Goal: Task Accomplishment & Management: Use online tool/utility

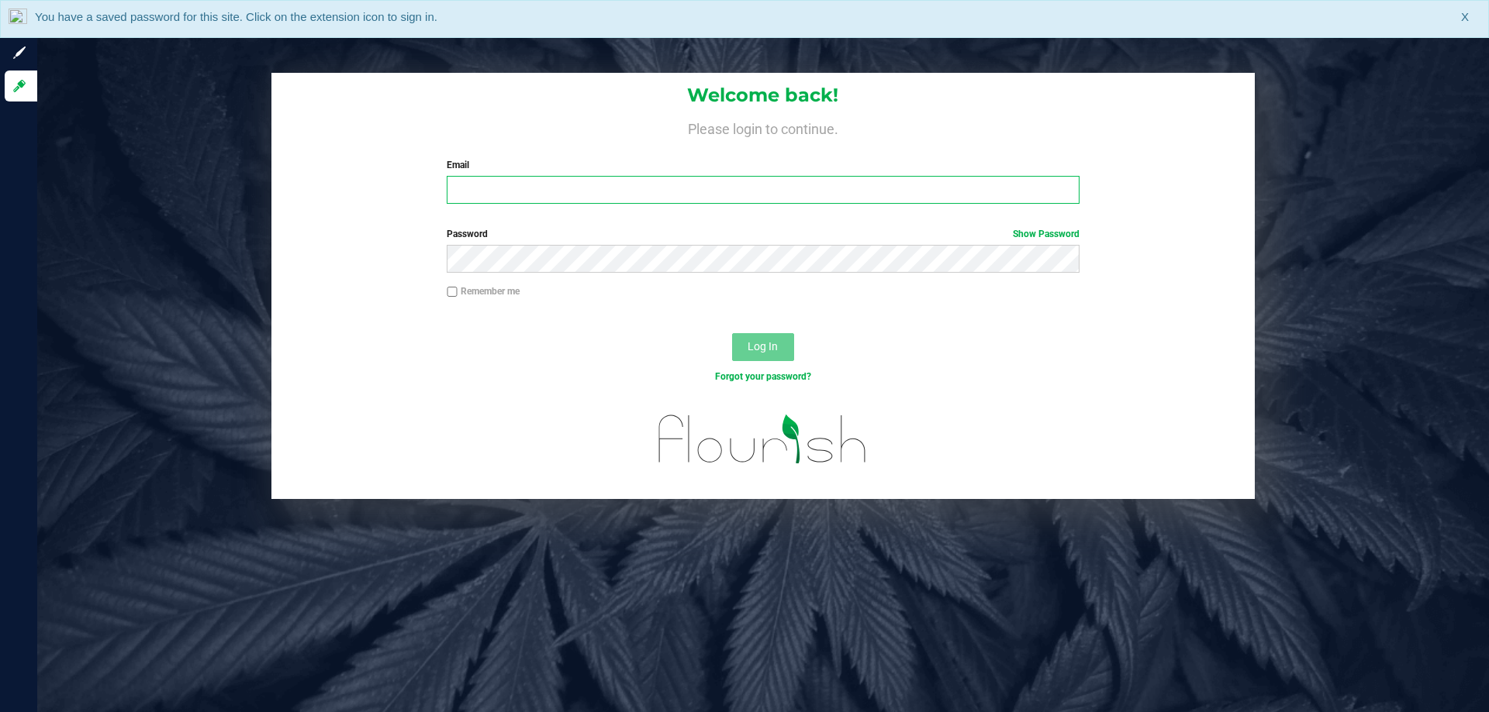
click at [687, 177] on input "Email" at bounding box center [763, 190] width 632 height 28
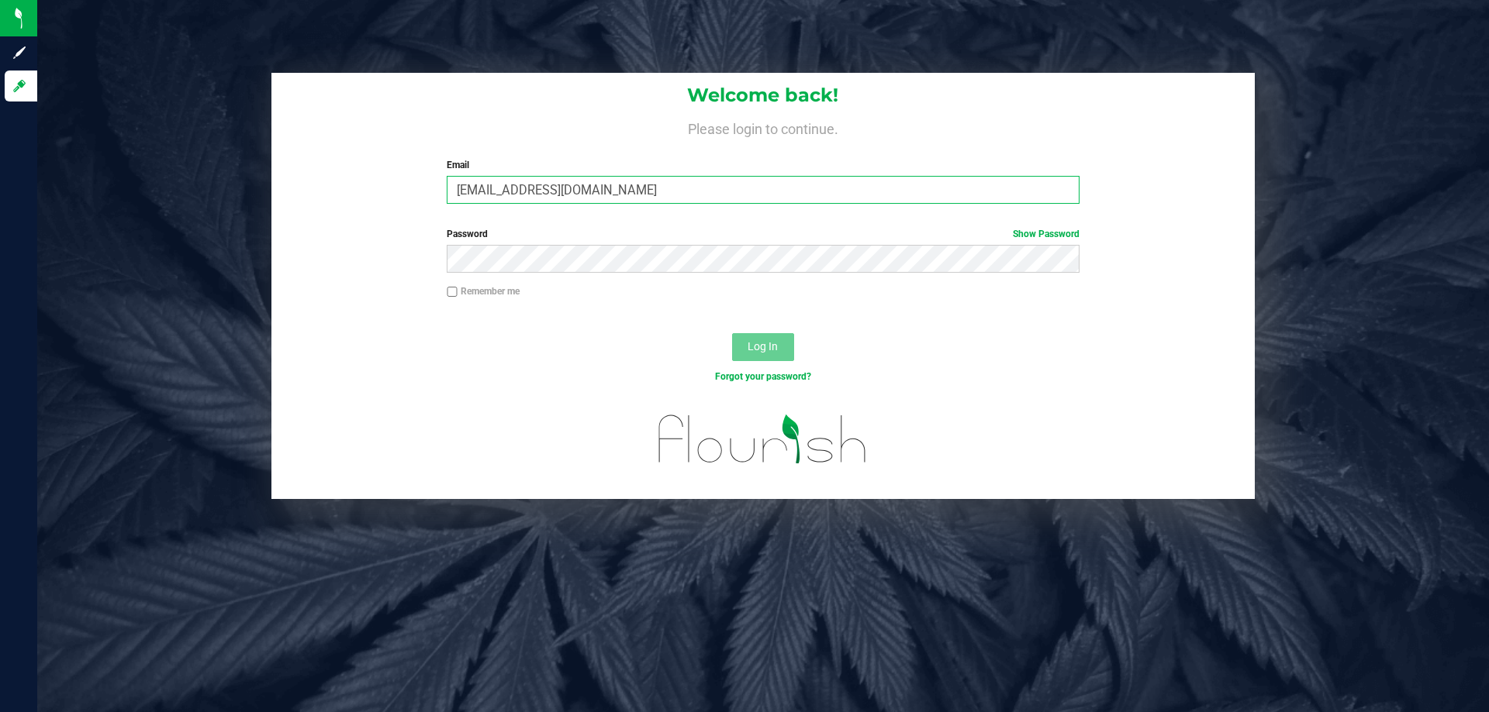
type input "[EMAIL_ADDRESS][DOMAIN_NAME]"
click at [732, 333] on button "Log In" at bounding box center [763, 347] width 62 height 28
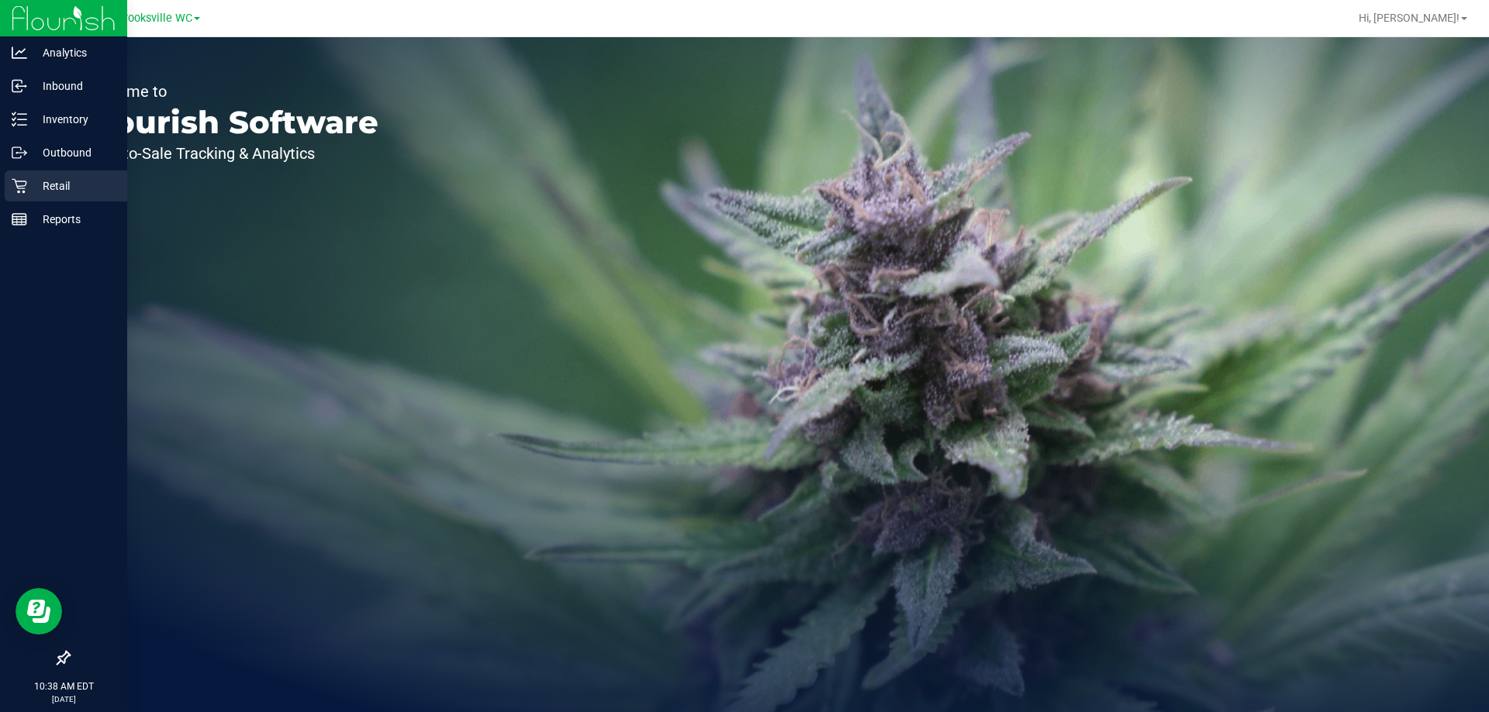
click at [19, 188] on icon at bounding box center [20, 186] width 16 height 16
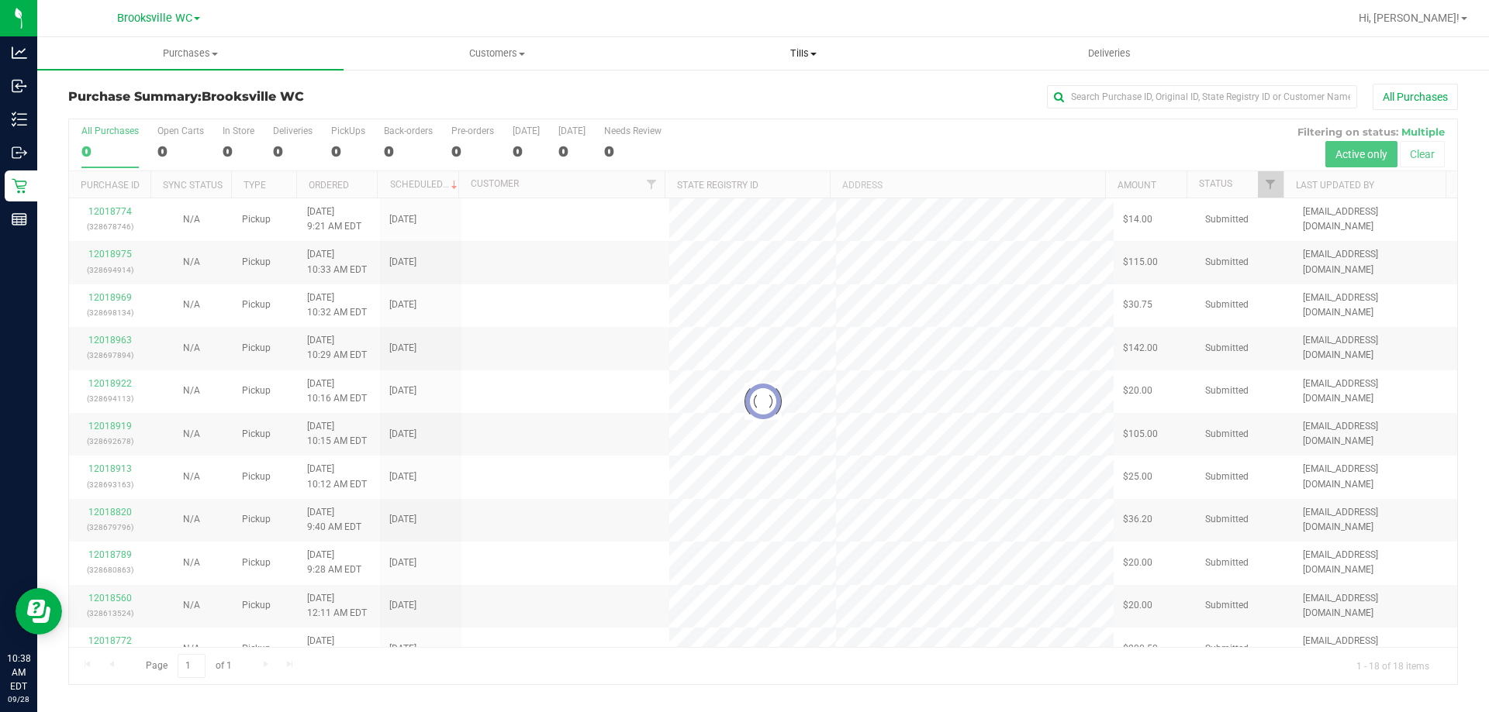
click at [797, 53] on span "Tills" at bounding box center [802, 54] width 305 height 14
click at [779, 95] on li "Manage tills" at bounding box center [803, 94] width 306 height 19
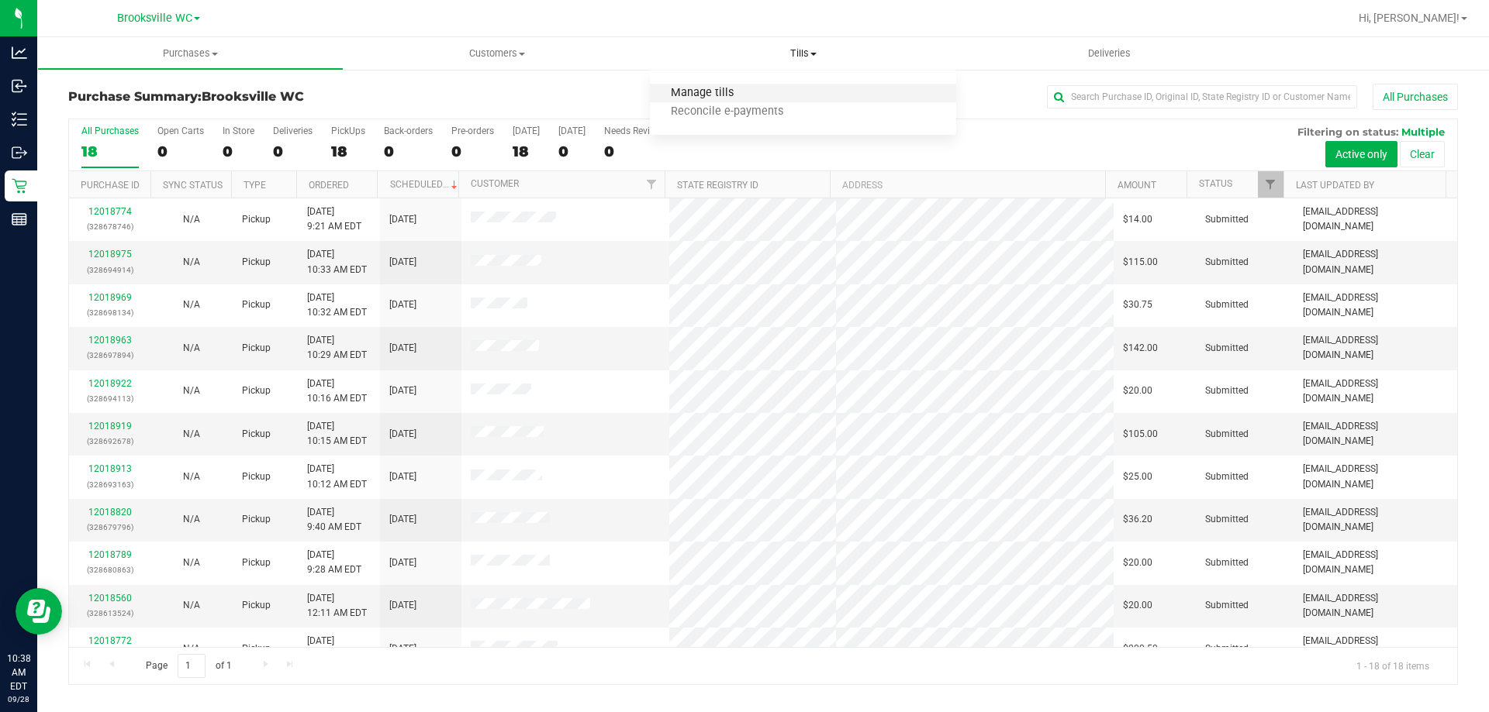
click at [704, 93] on span "Manage tills" at bounding box center [702, 93] width 105 height 13
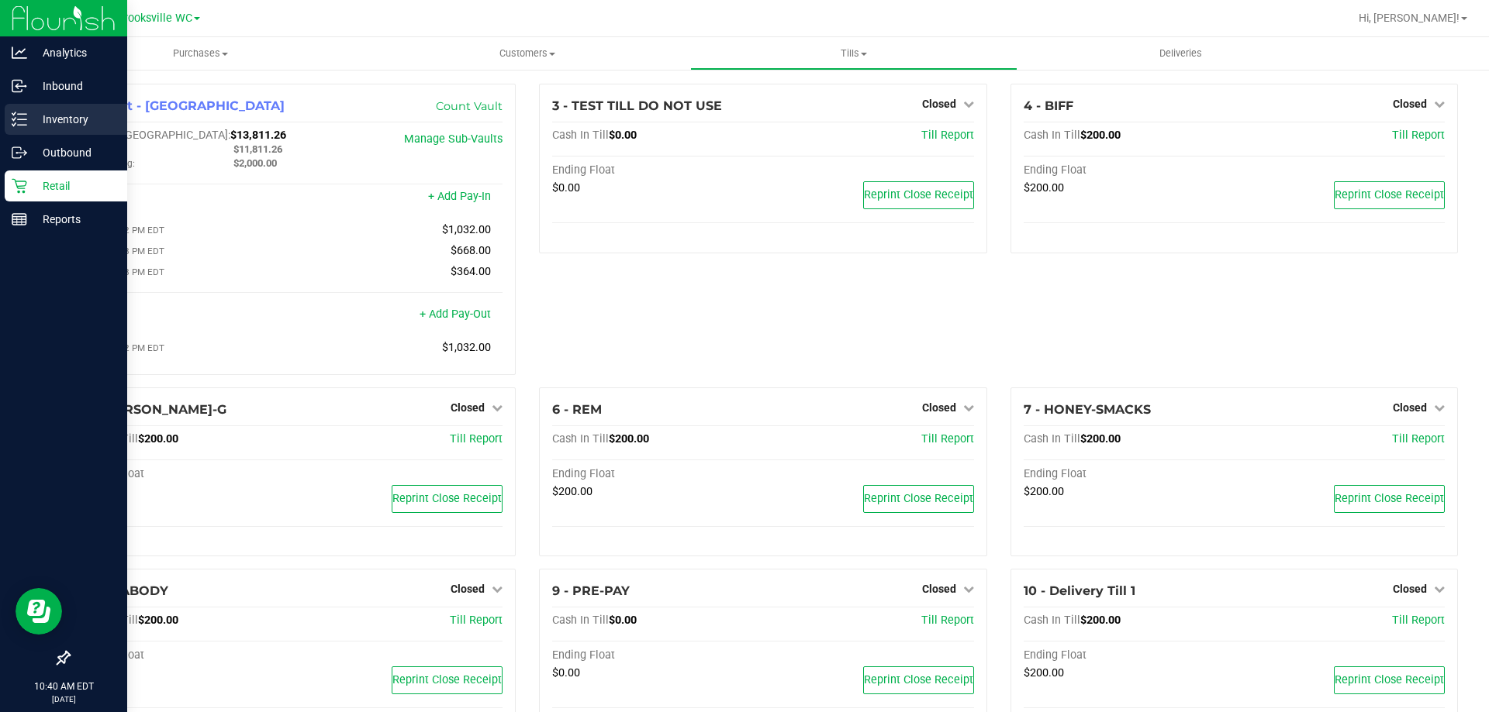
click at [18, 117] on icon at bounding box center [20, 120] width 16 height 16
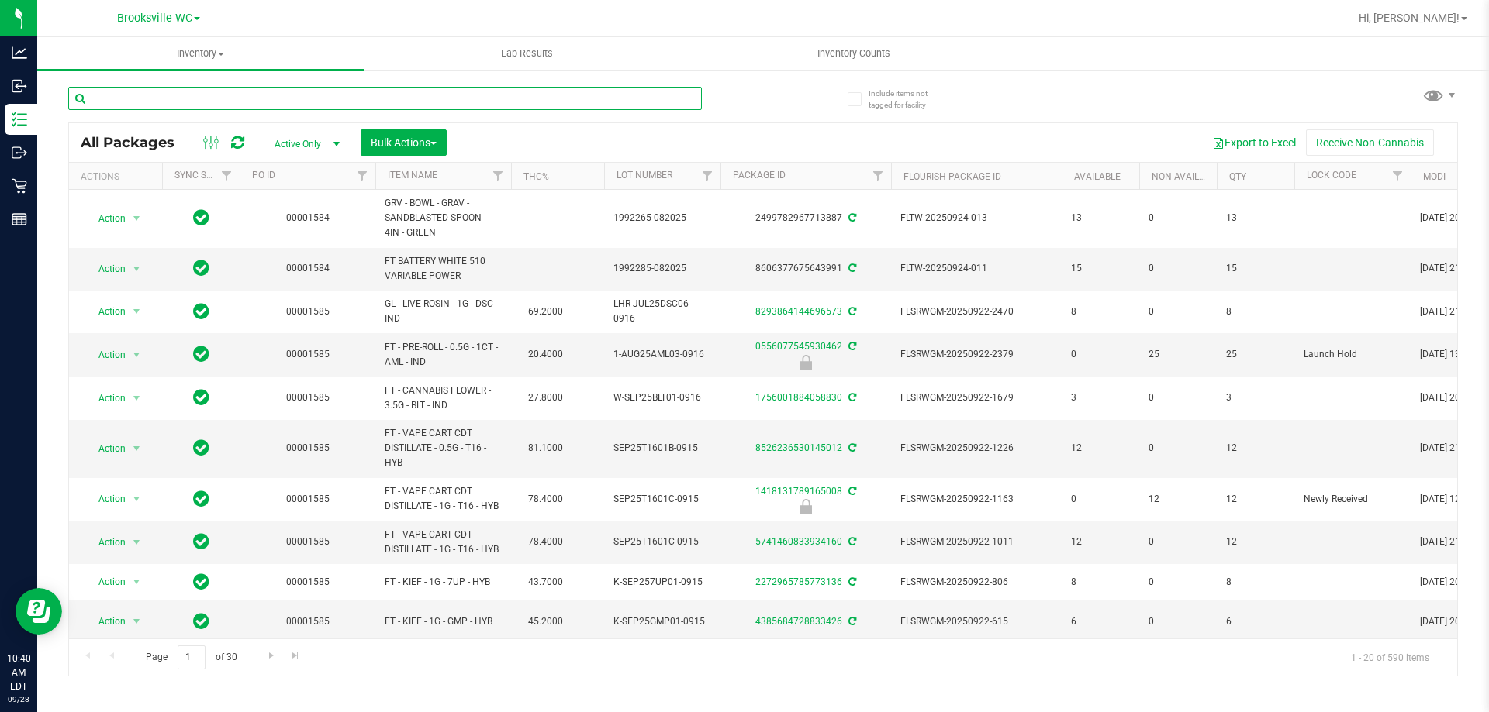
click at [255, 96] on input "text" at bounding box center [384, 98] width 633 height 23
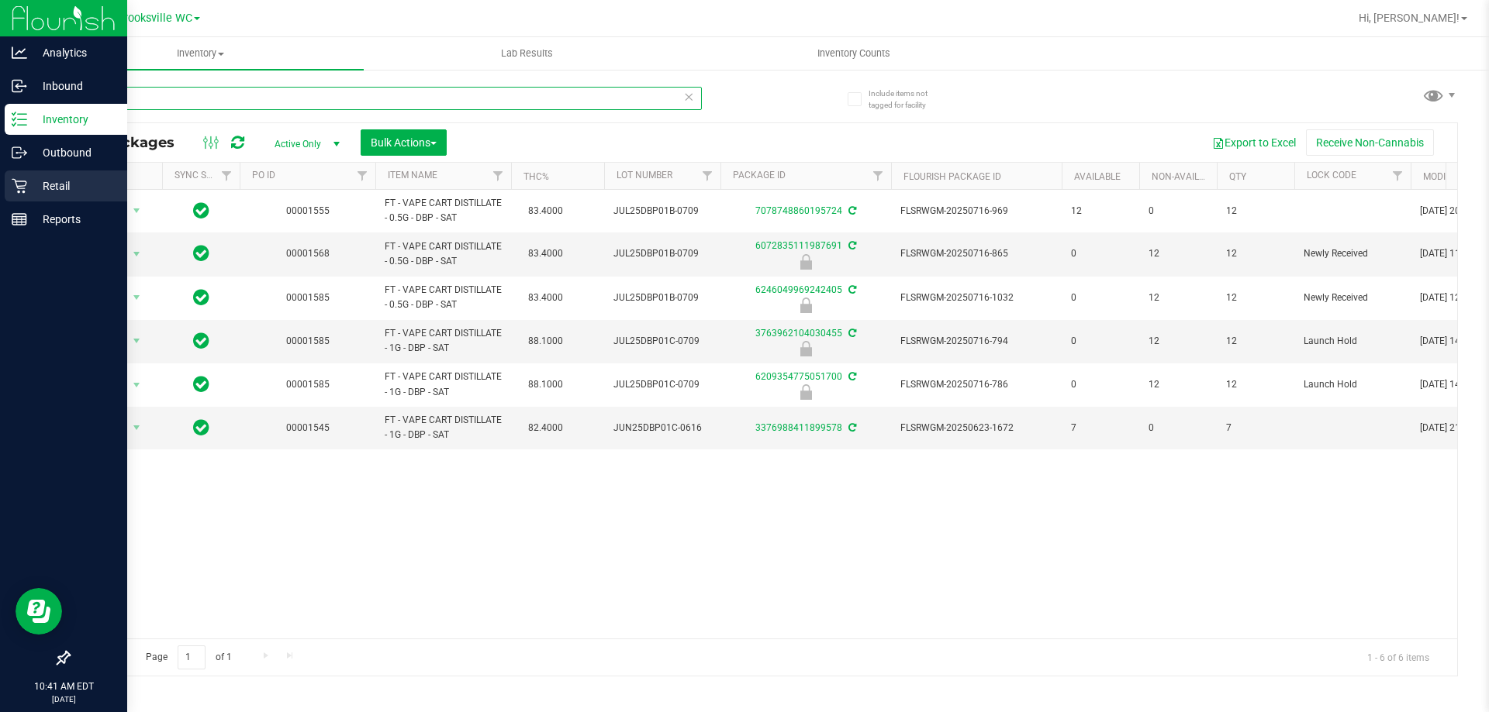
type input "dbp"
click at [22, 178] on div "Retail" at bounding box center [66, 186] width 122 height 31
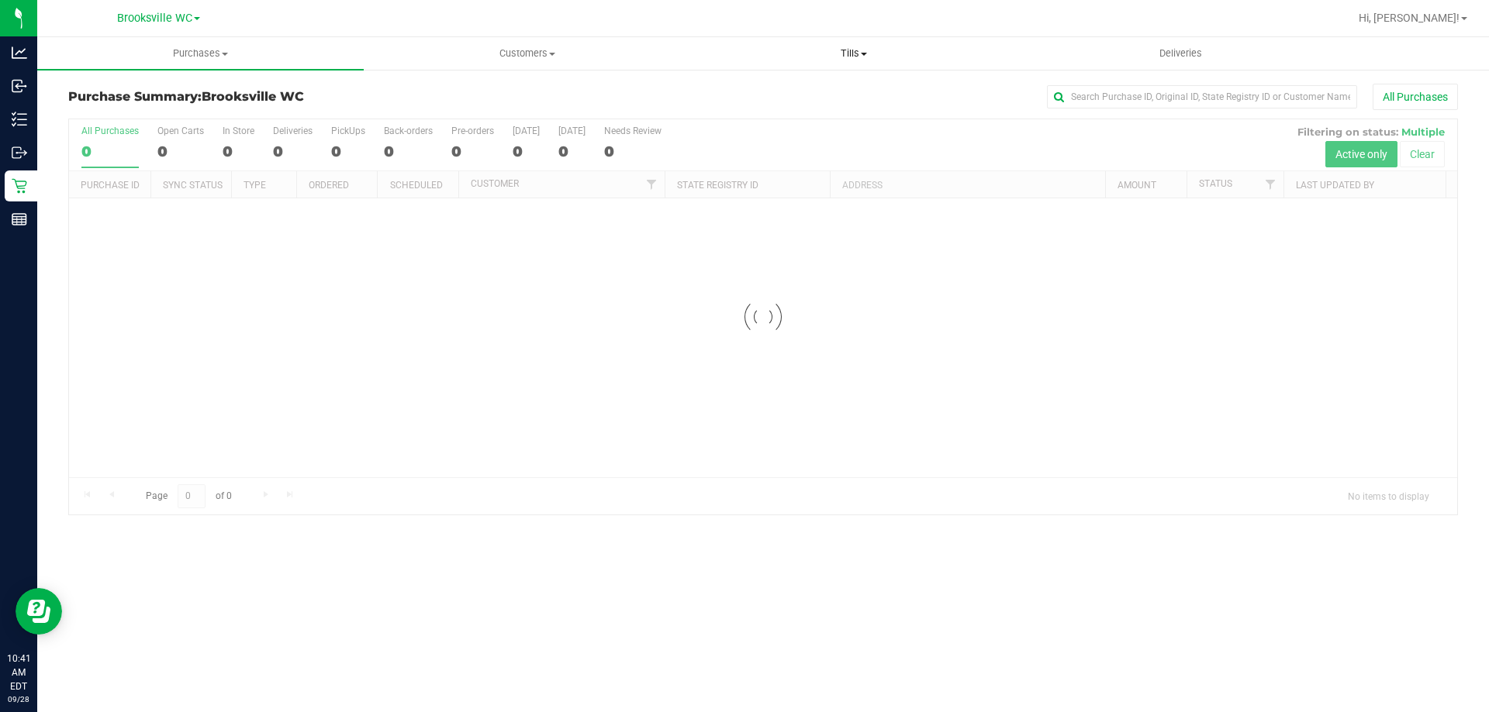
click at [845, 50] on span "Tills" at bounding box center [853, 54] width 325 height 14
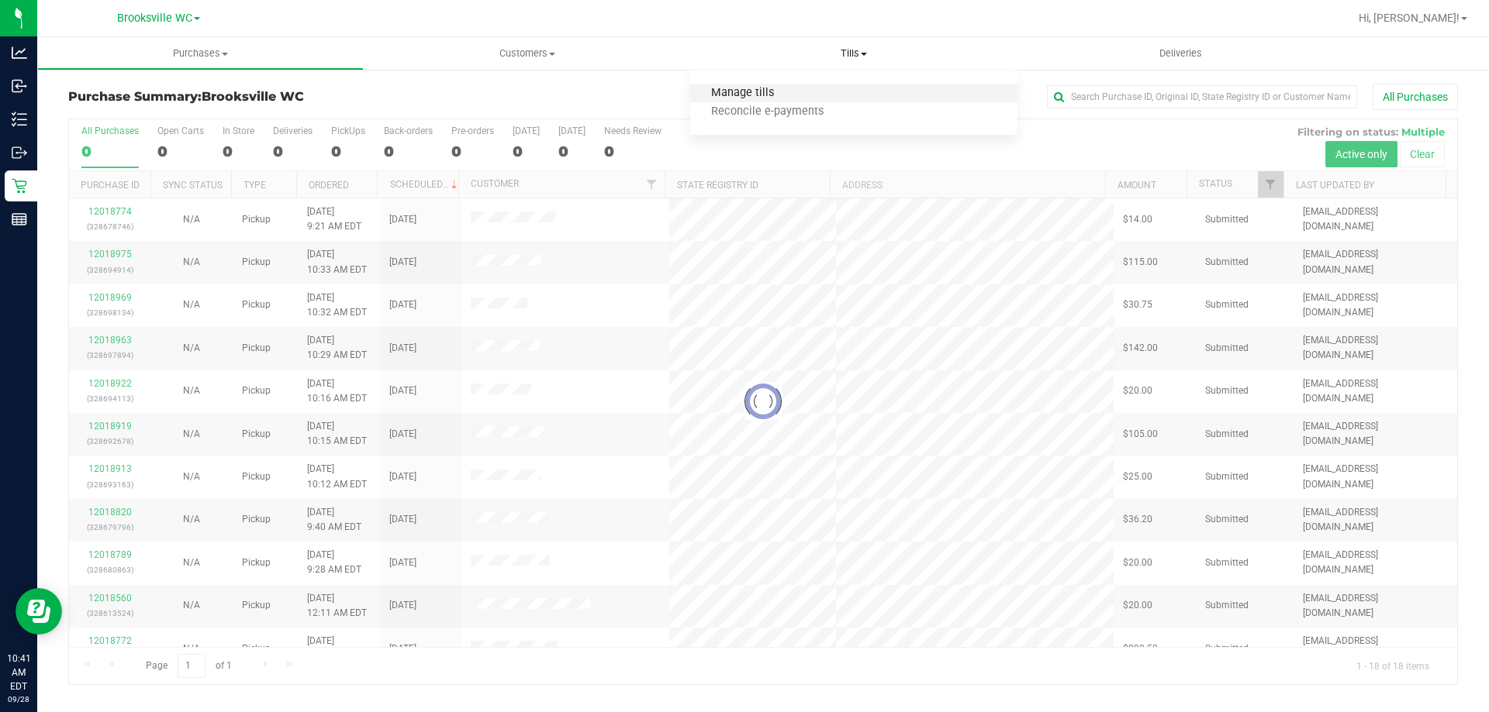
click at [789, 91] on span "Manage tills" at bounding box center [742, 93] width 105 height 13
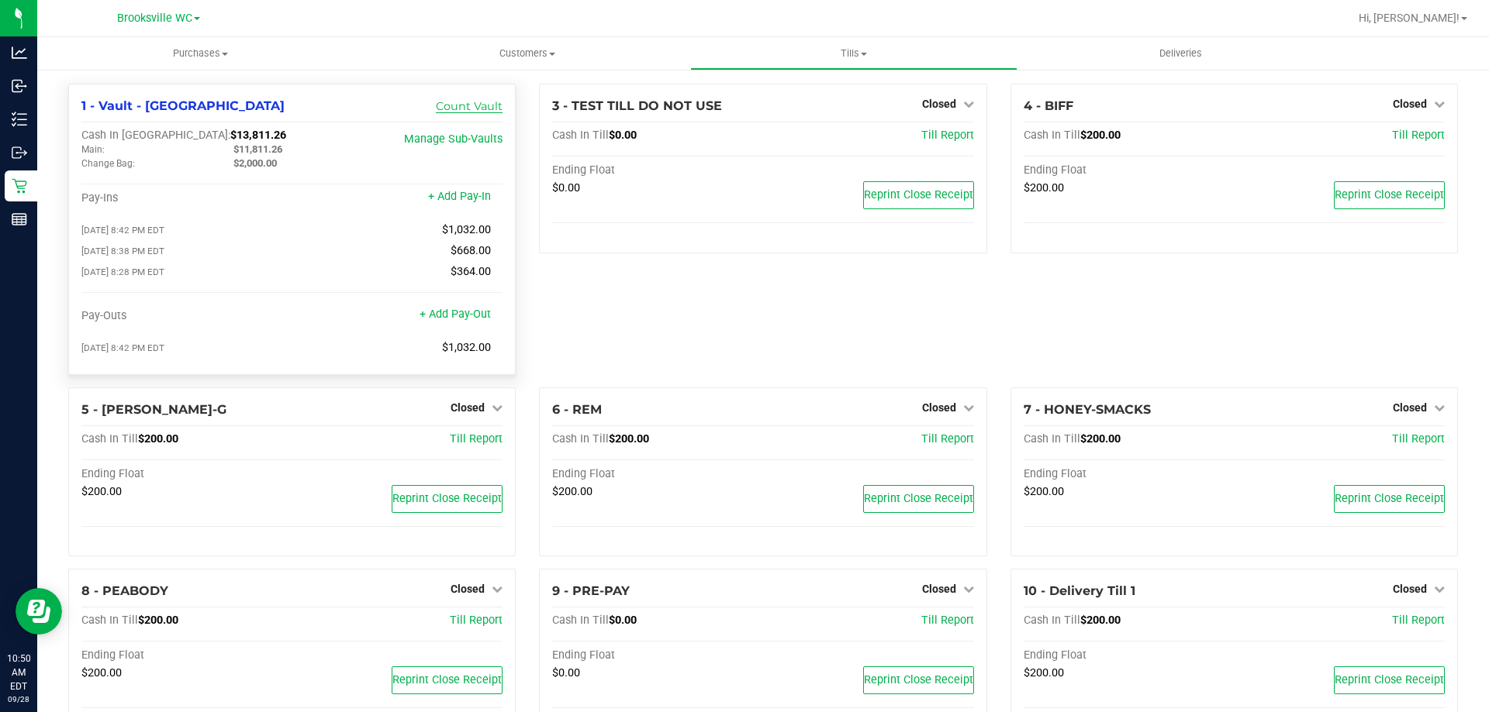
click at [475, 111] on link "Count Vault" at bounding box center [469, 106] width 67 height 14
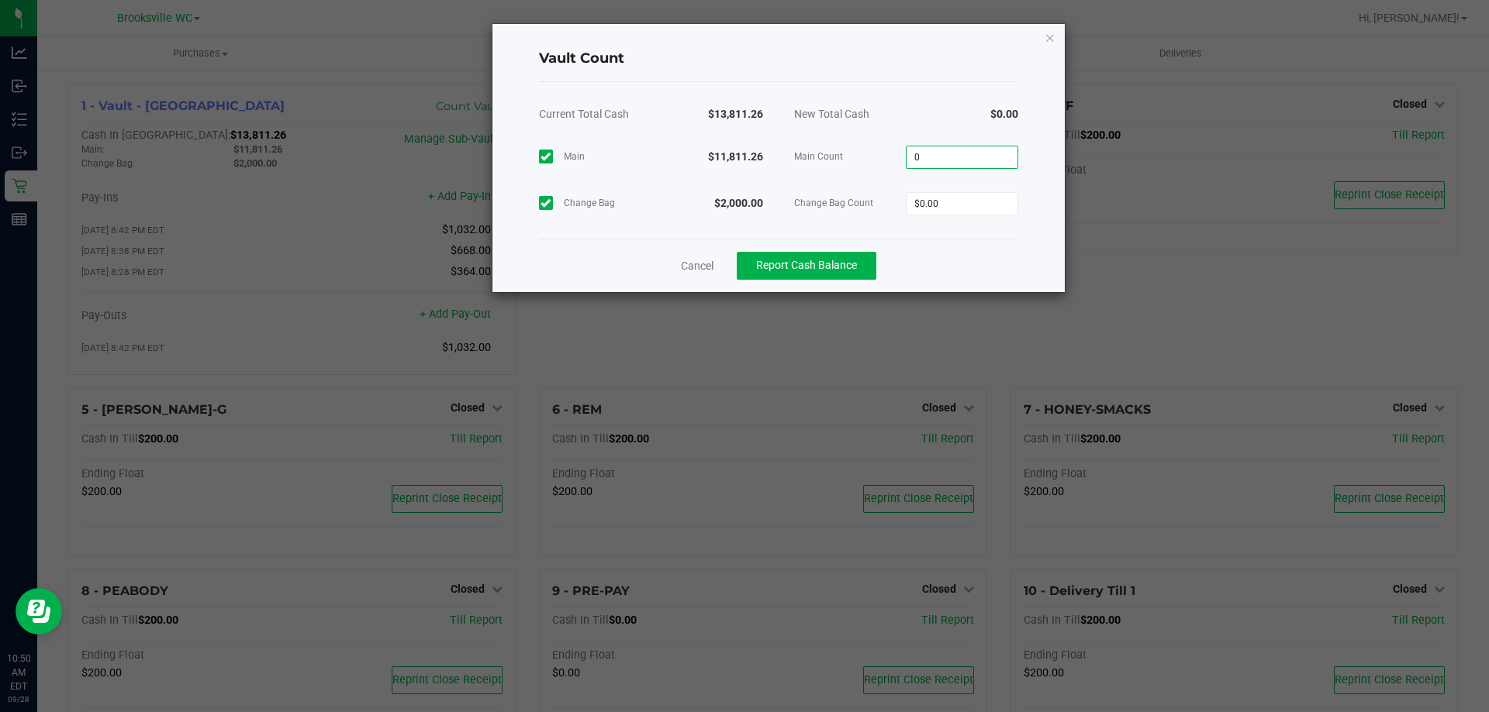
click at [974, 154] on input "0" at bounding box center [961, 158] width 111 height 22
type input "$11,811.26"
type input "$2,000.00"
click at [952, 244] on div "Cancel Report Cash Balance" at bounding box center [778, 265] width 479 height 53
click at [826, 257] on button "Report Cash Balance" at bounding box center [807, 266] width 140 height 28
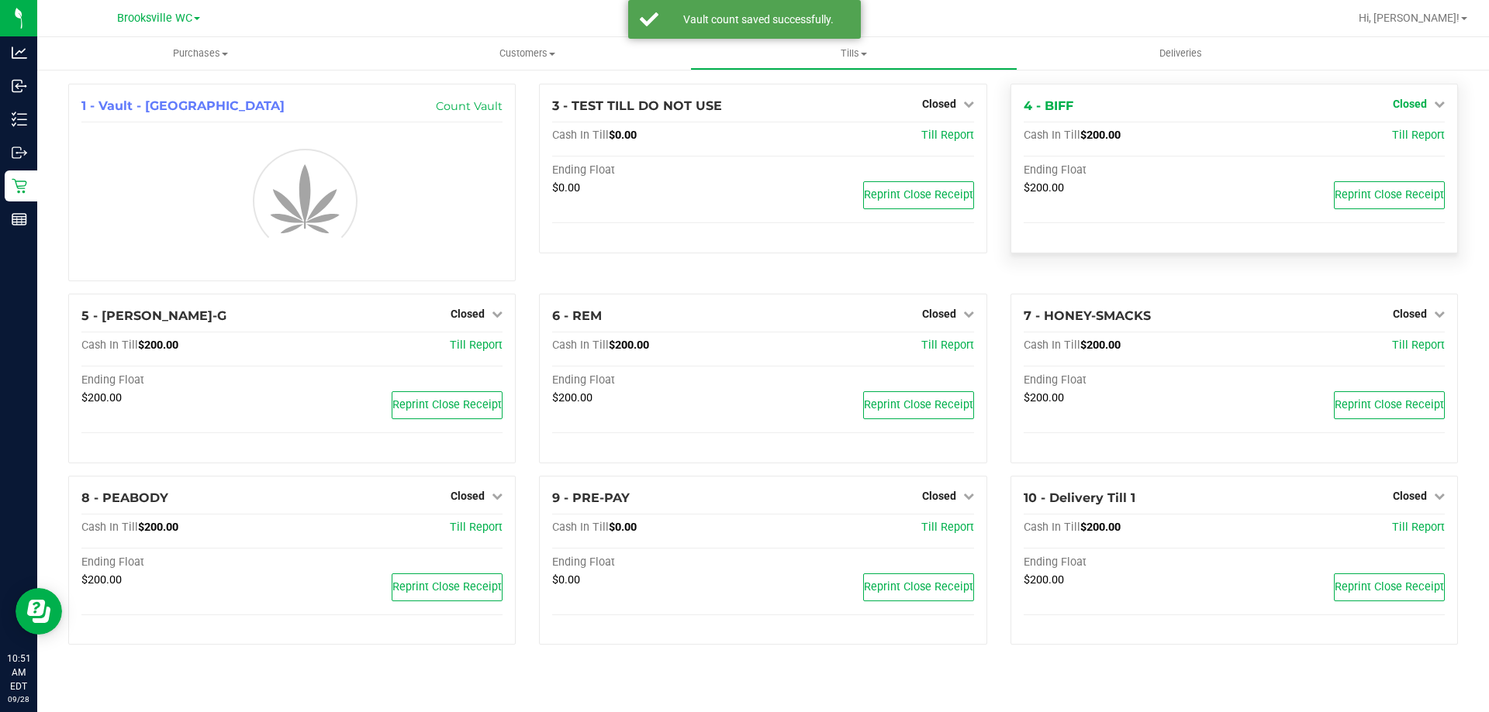
click at [1420, 101] on span "Closed" at bounding box center [1409, 104] width 34 height 12
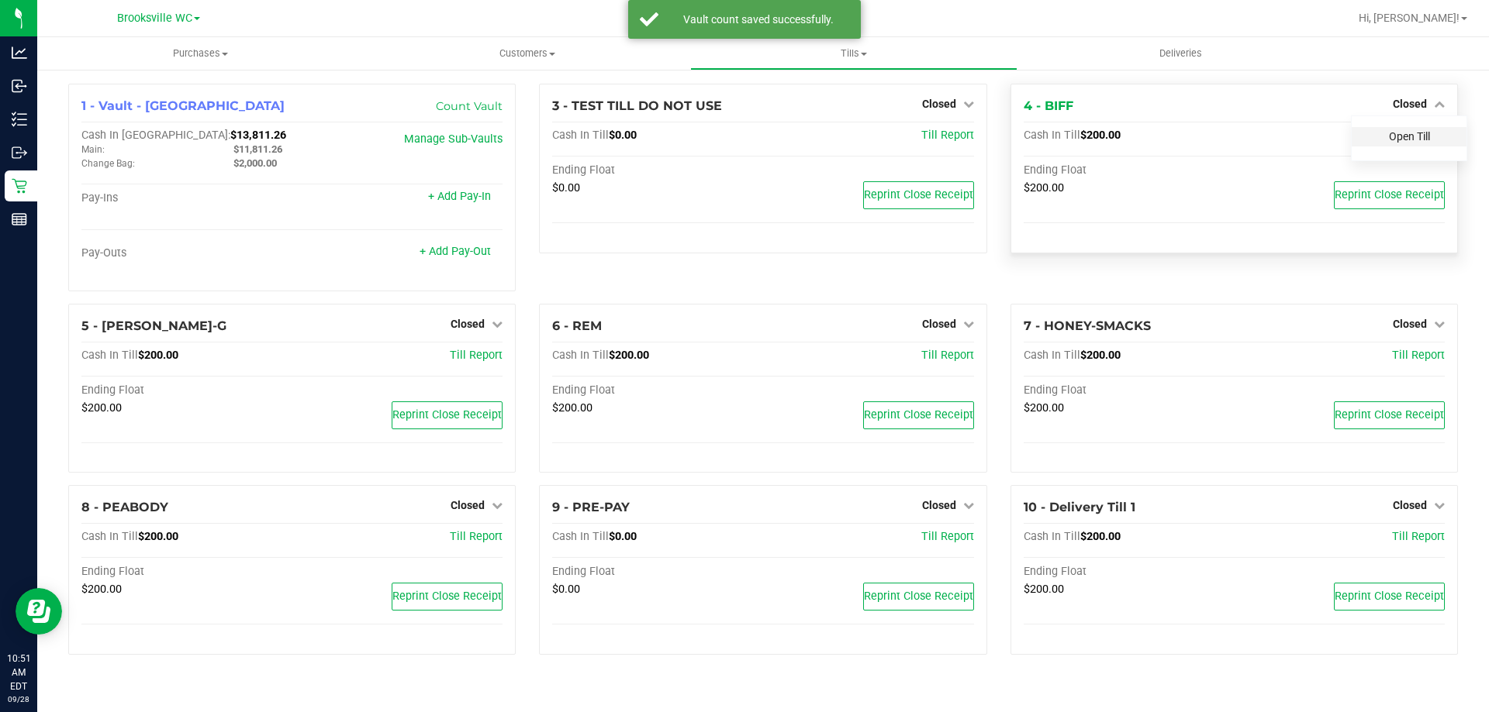
click at [1401, 140] on link "Open Till" at bounding box center [1409, 136] width 41 height 12
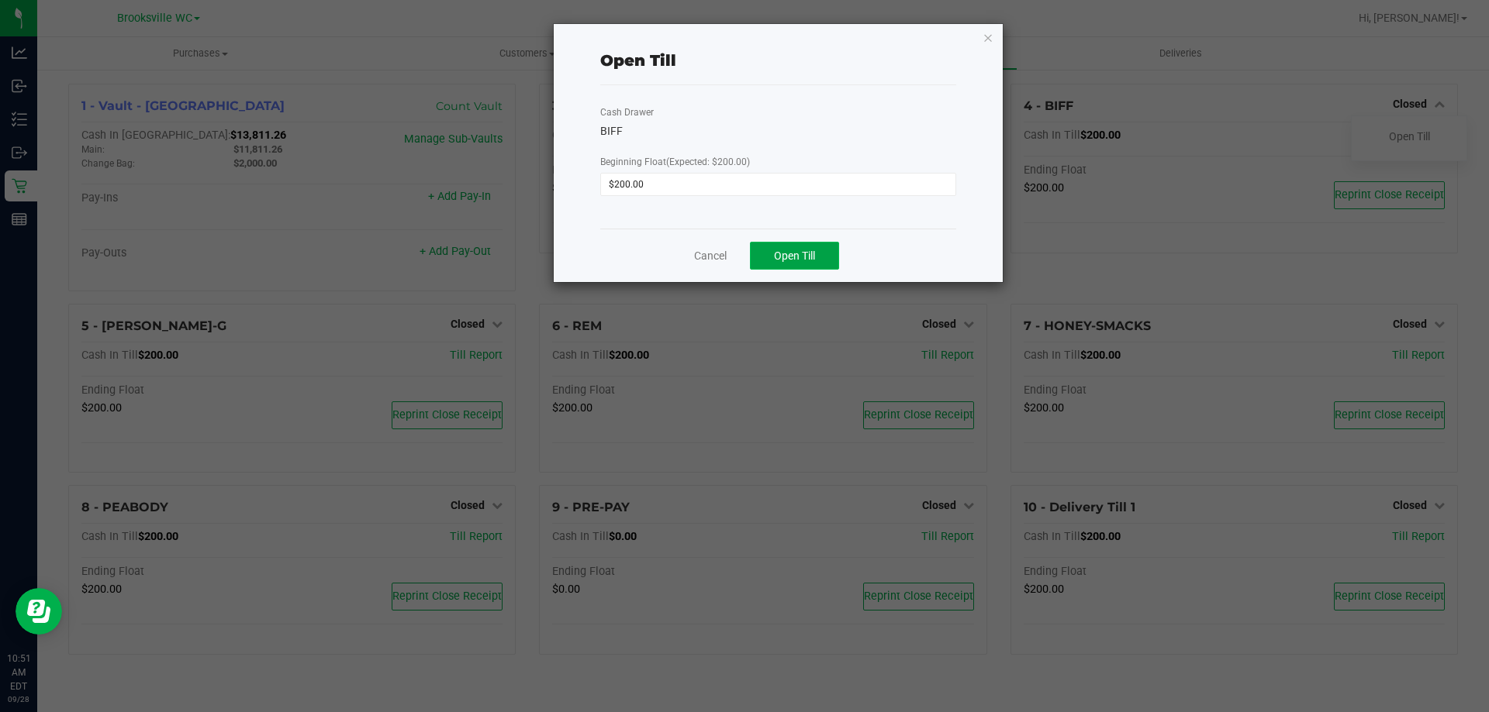
click at [815, 257] on span "Open Till" at bounding box center [794, 256] width 41 height 12
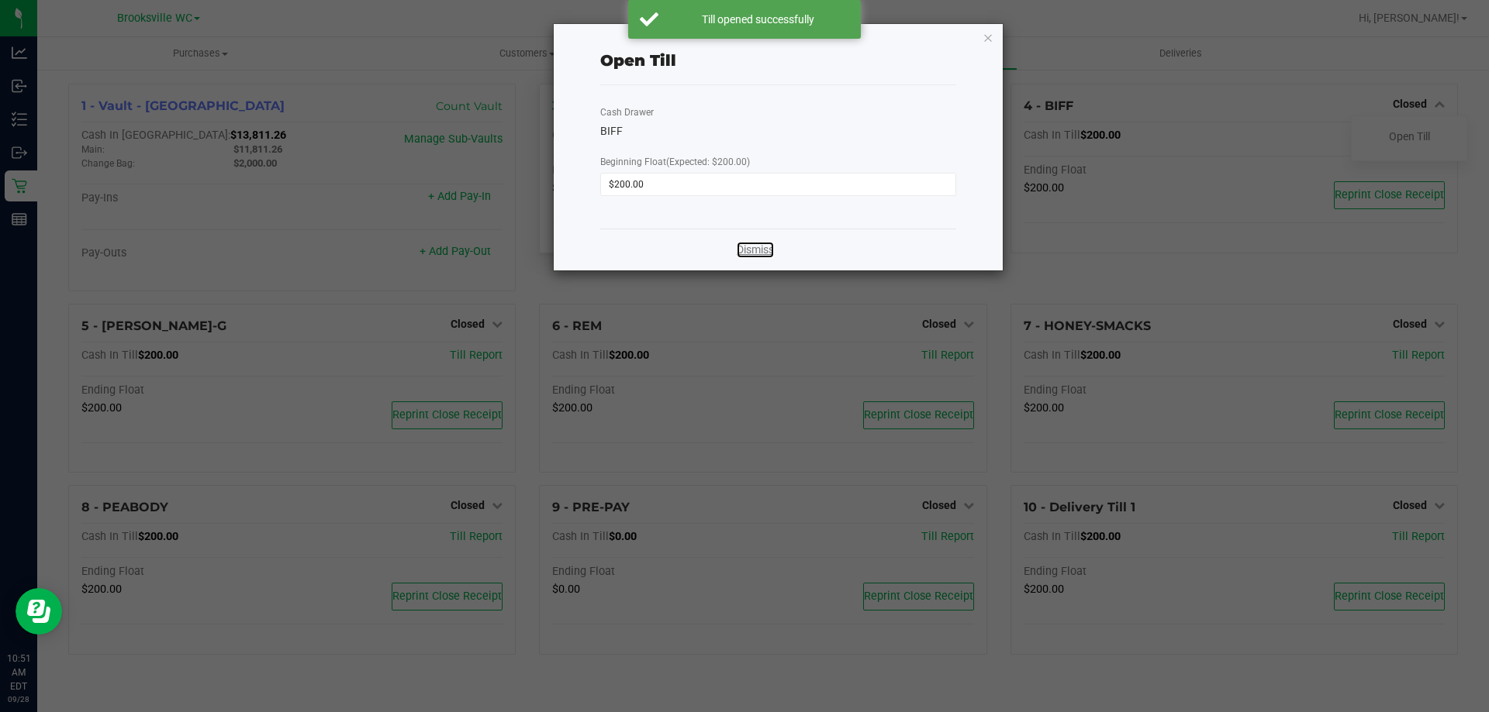
click at [743, 247] on link "Dismiss" at bounding box center [755, 250] width 37 height 16
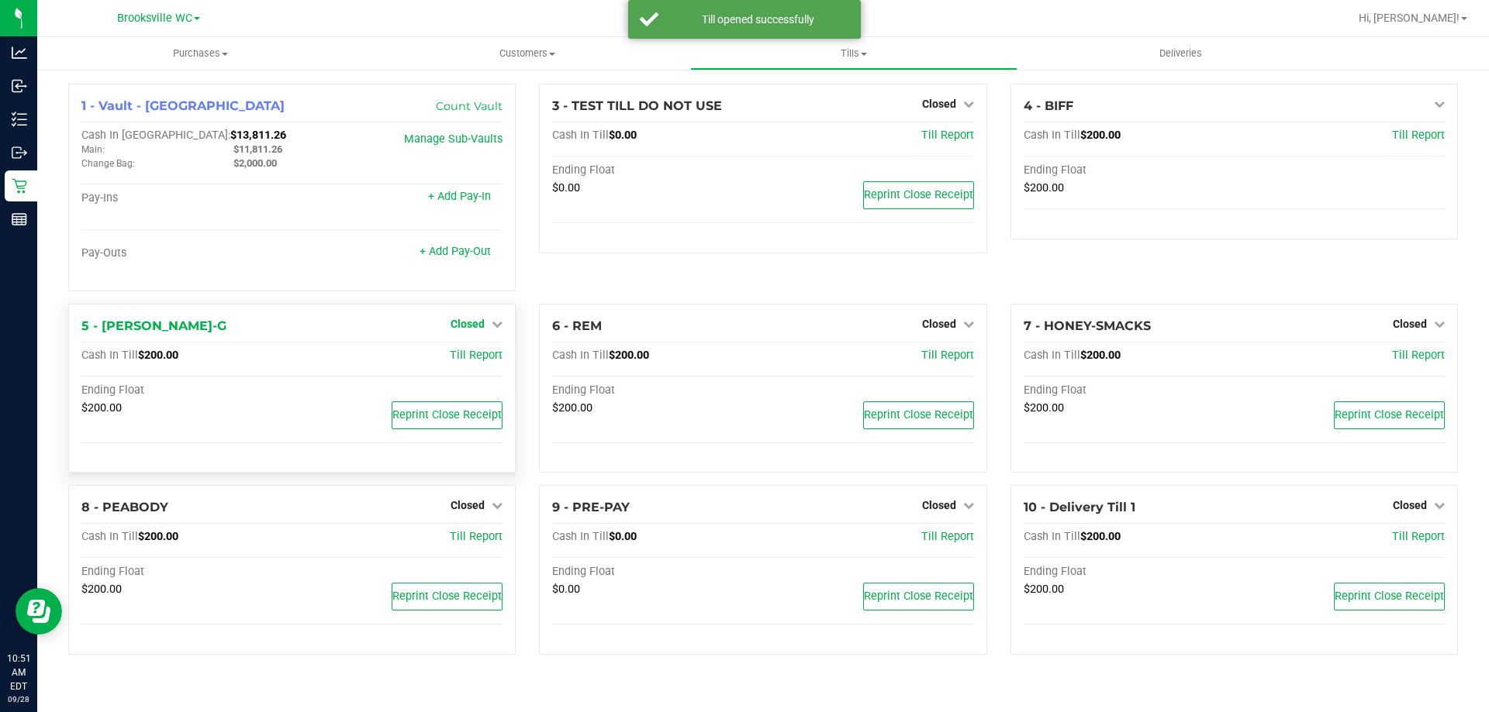
click at [474, 325] on span "Closed" at bounding box center [467, 324] width 34 height 12
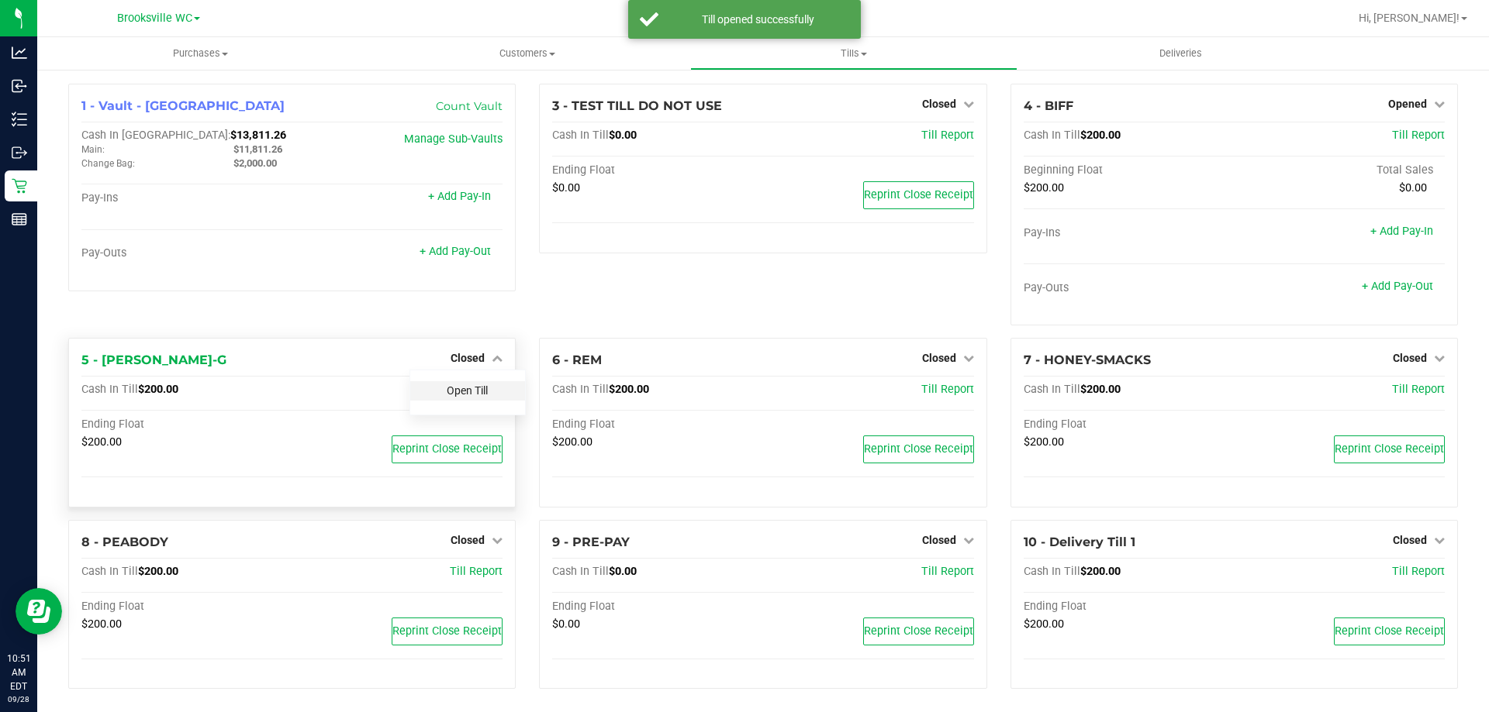
click at [462, 392] on link "Open Till" at bounding box center [467, 391] width 41 height 12
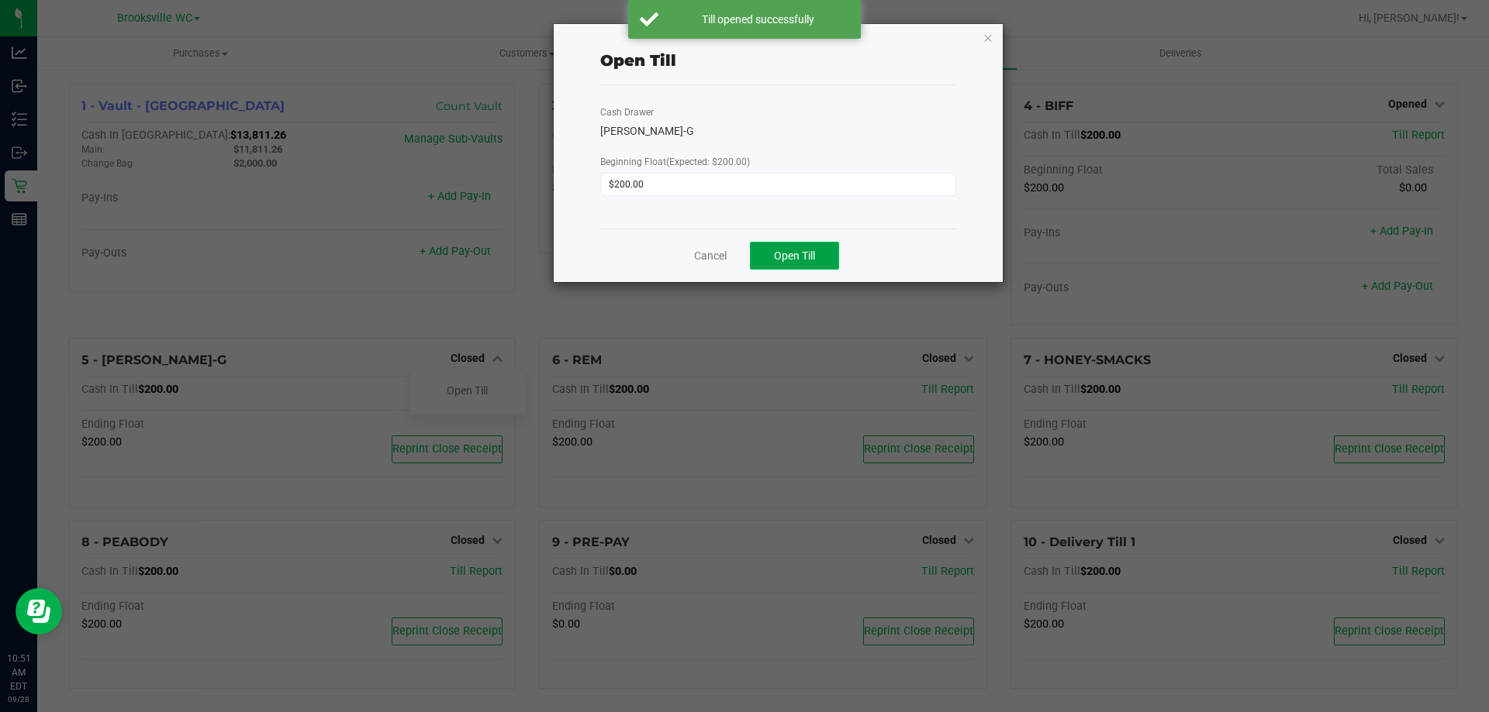
click at [786, 252] on span "Open Till" at bounding box center [794, 256] width 41 height 12
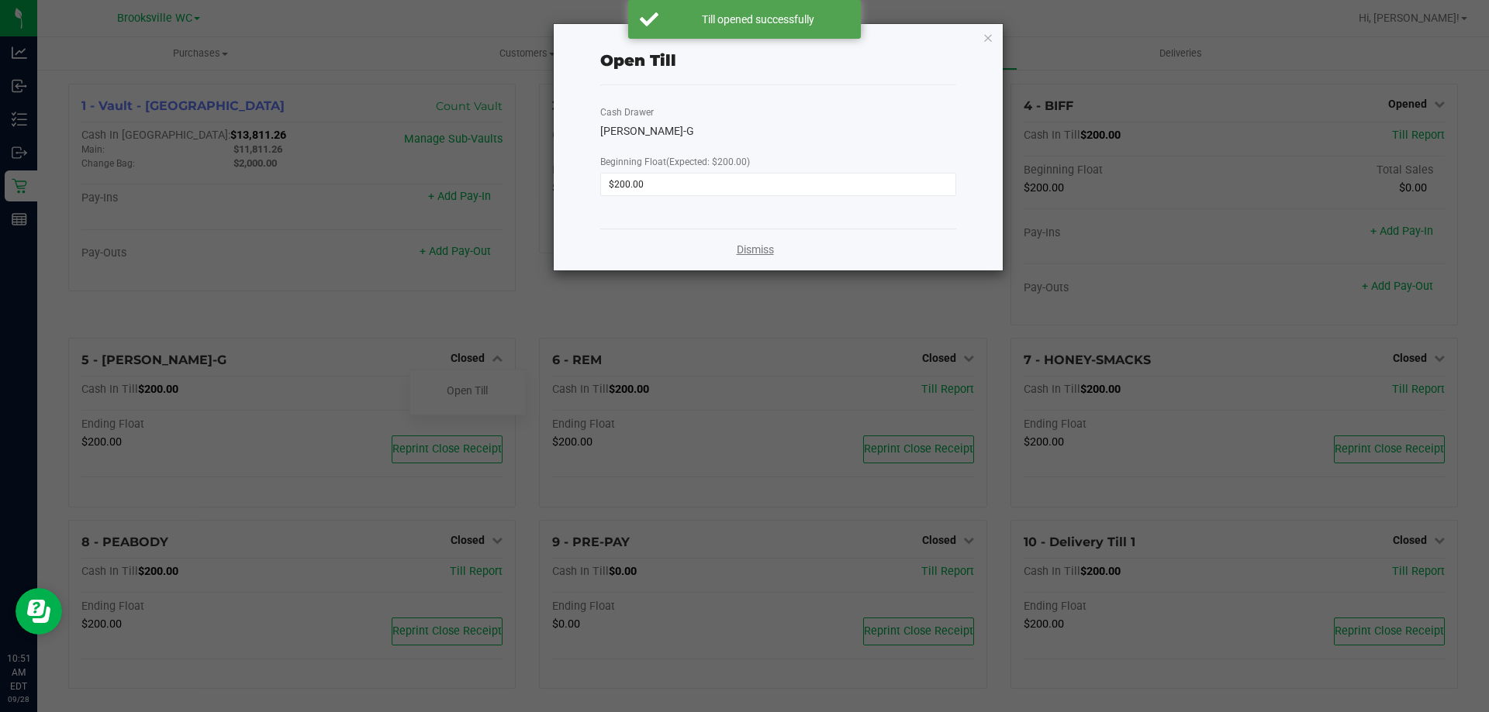
click at [764, 250] on link "Dismiss" at bounding box center [755, 250] width 37 height 16
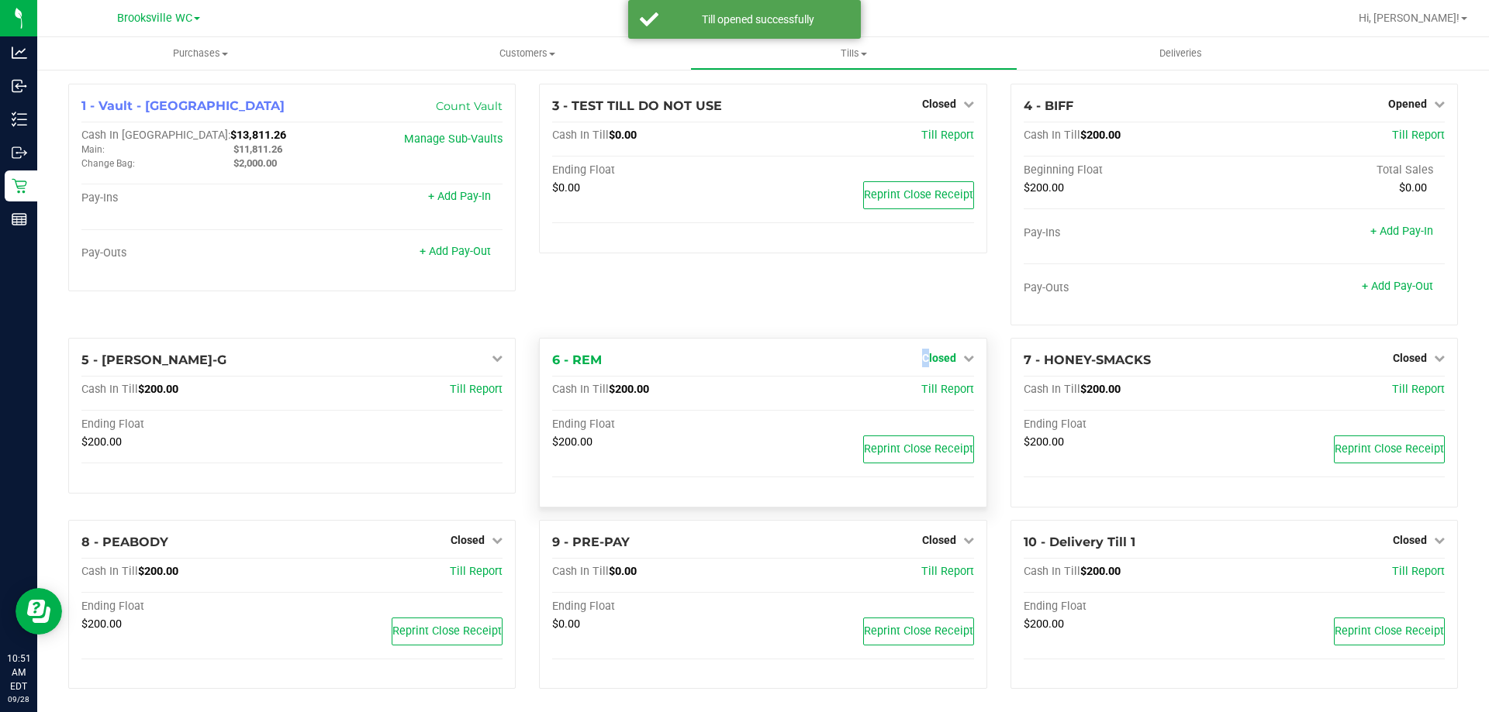
click at [922, 357] on span "Closed" at bounding box center [939, 358] width 34 height 12
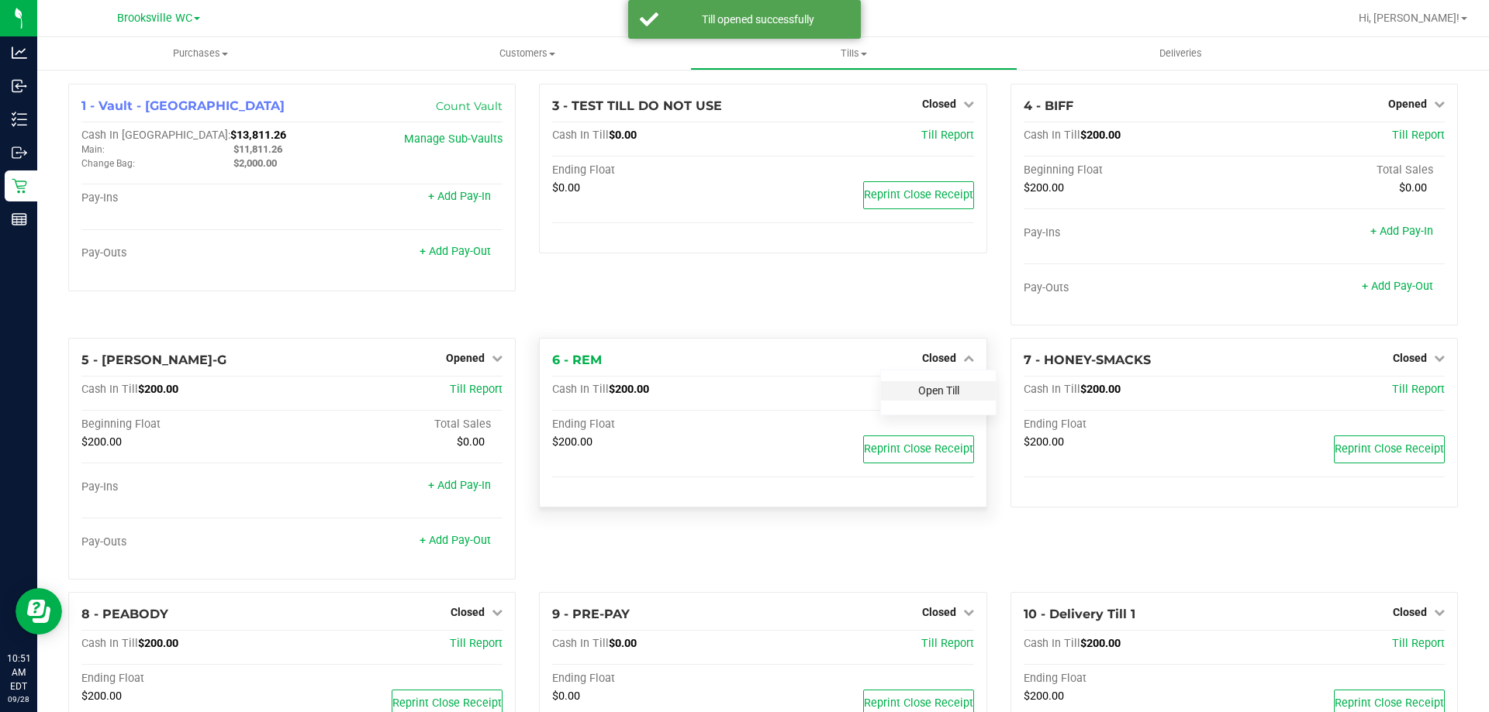
click at [921, 392] on link "Open Till" at bounding box center [938, 391] width 41 height 12
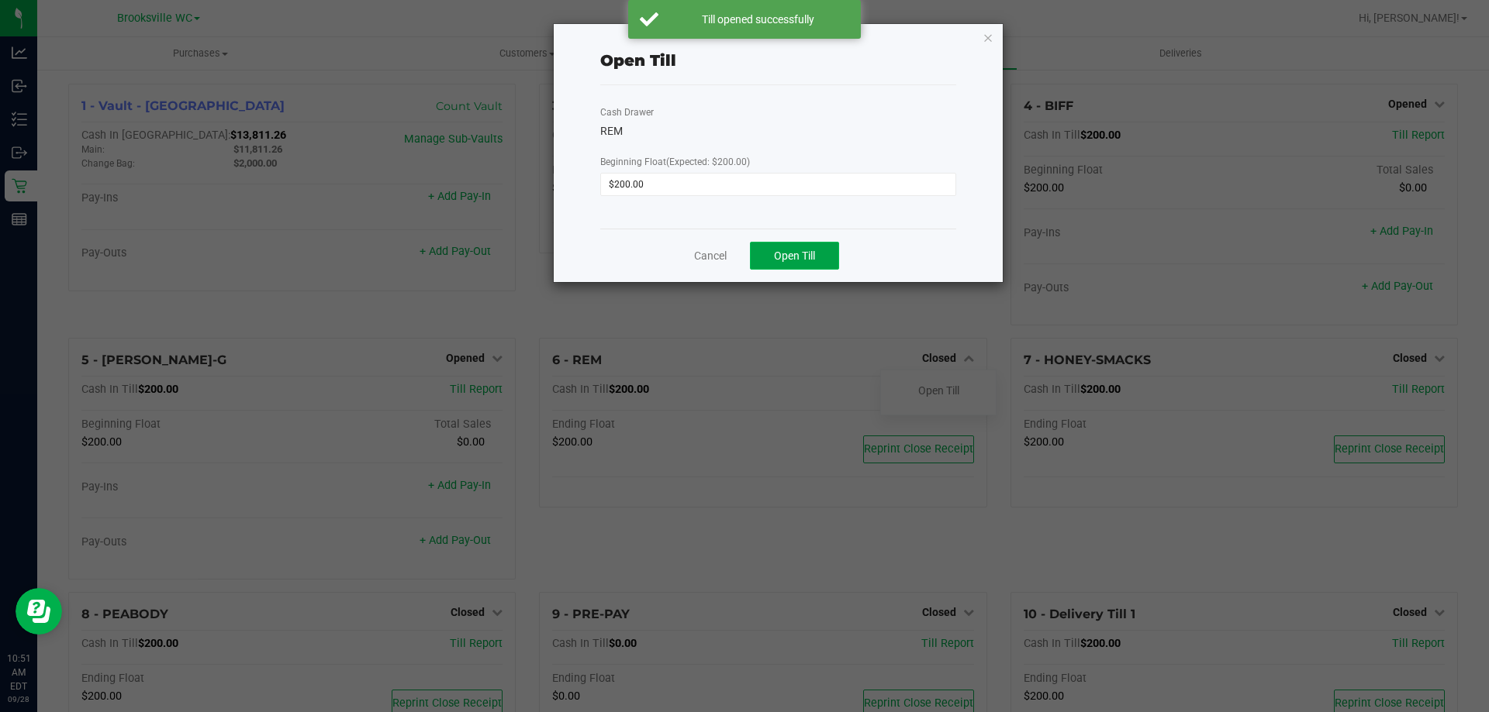
click at [816, 257] on button "Open Till" at bounding box center [794, 256] width 89 height 28
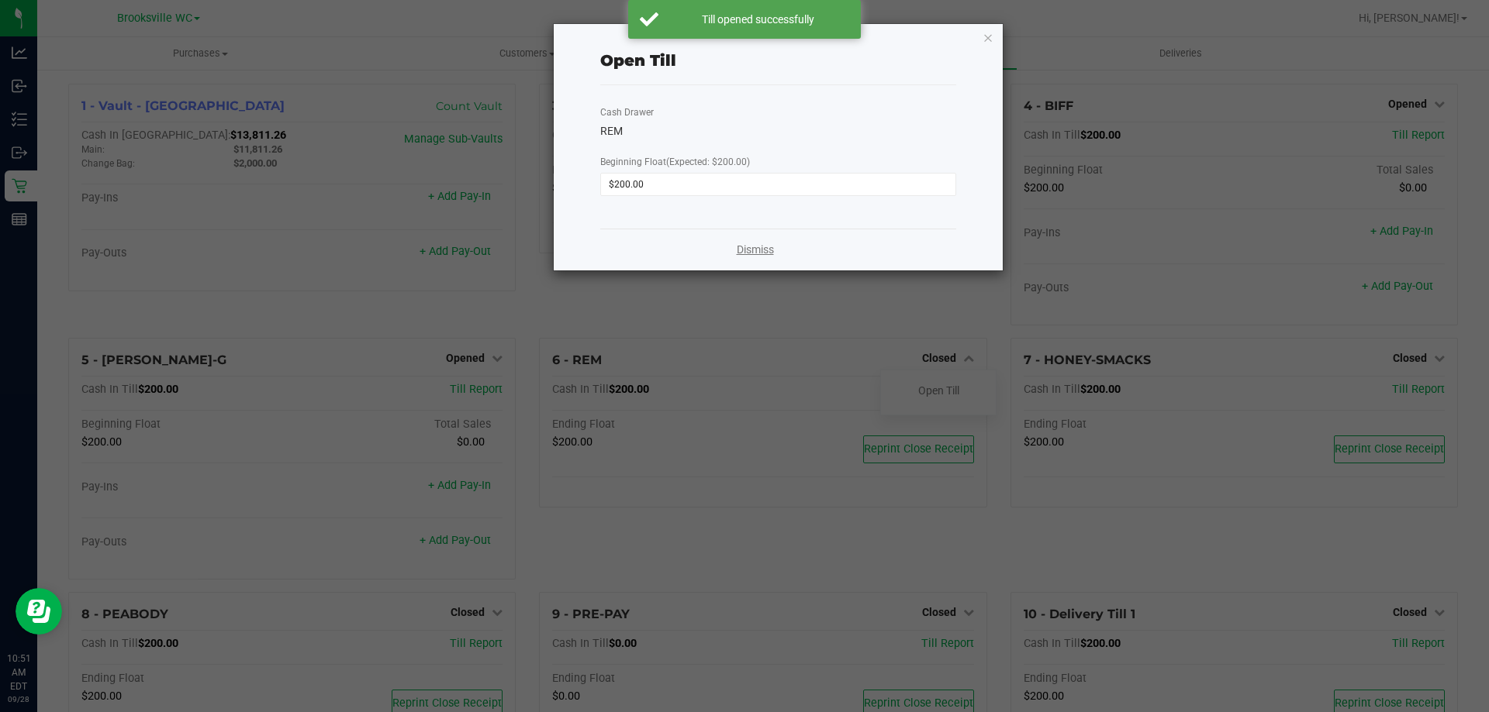
click at [755, 250] on link "Dismiss" at bounding box center [755, 250] width 37 height 16
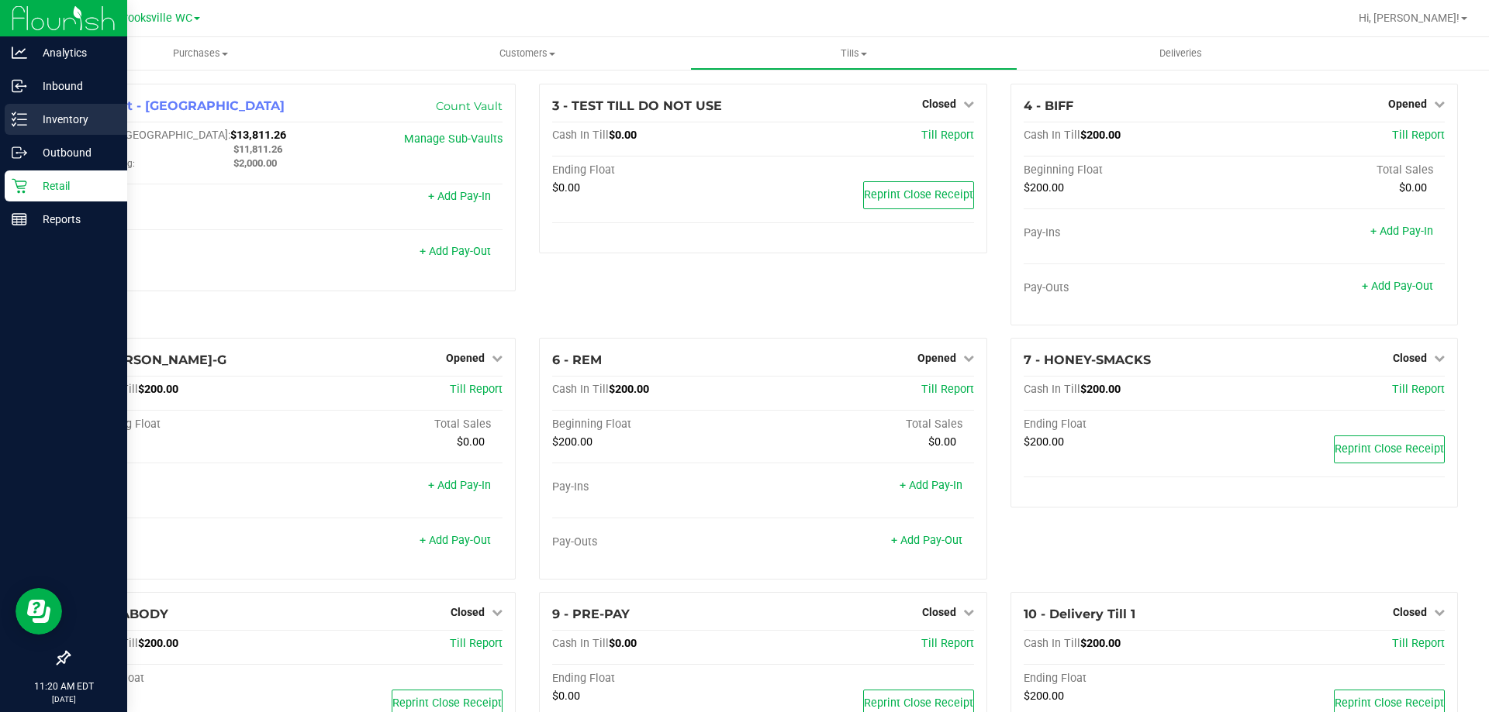
click at [65, 119] on p "Inventory" at bounding box center [73, 119] width 93 height 19
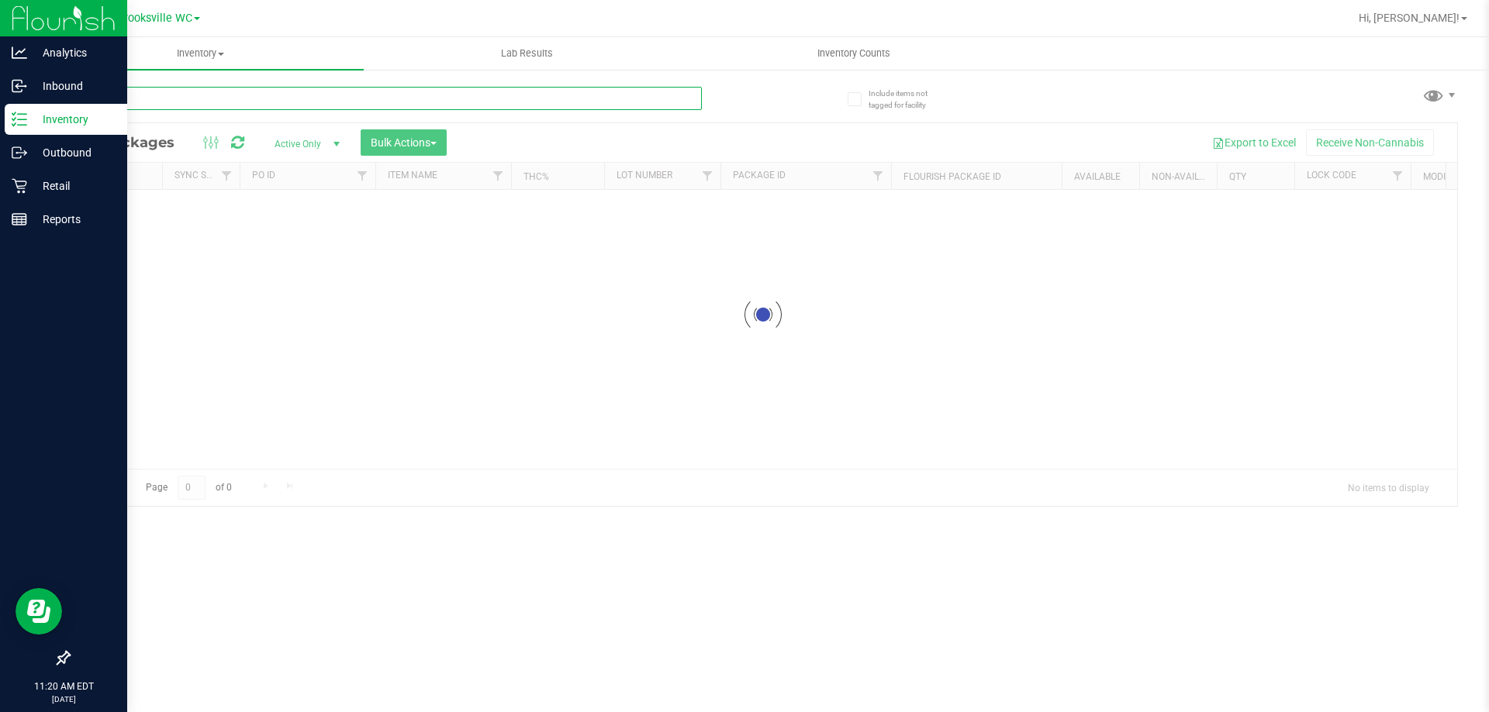
click at [207, 95] on div "Inventory All packages All inventory Waste log Create inventory Lab Results Inv…" at bounding box center [762, 374] width 1451 height 675
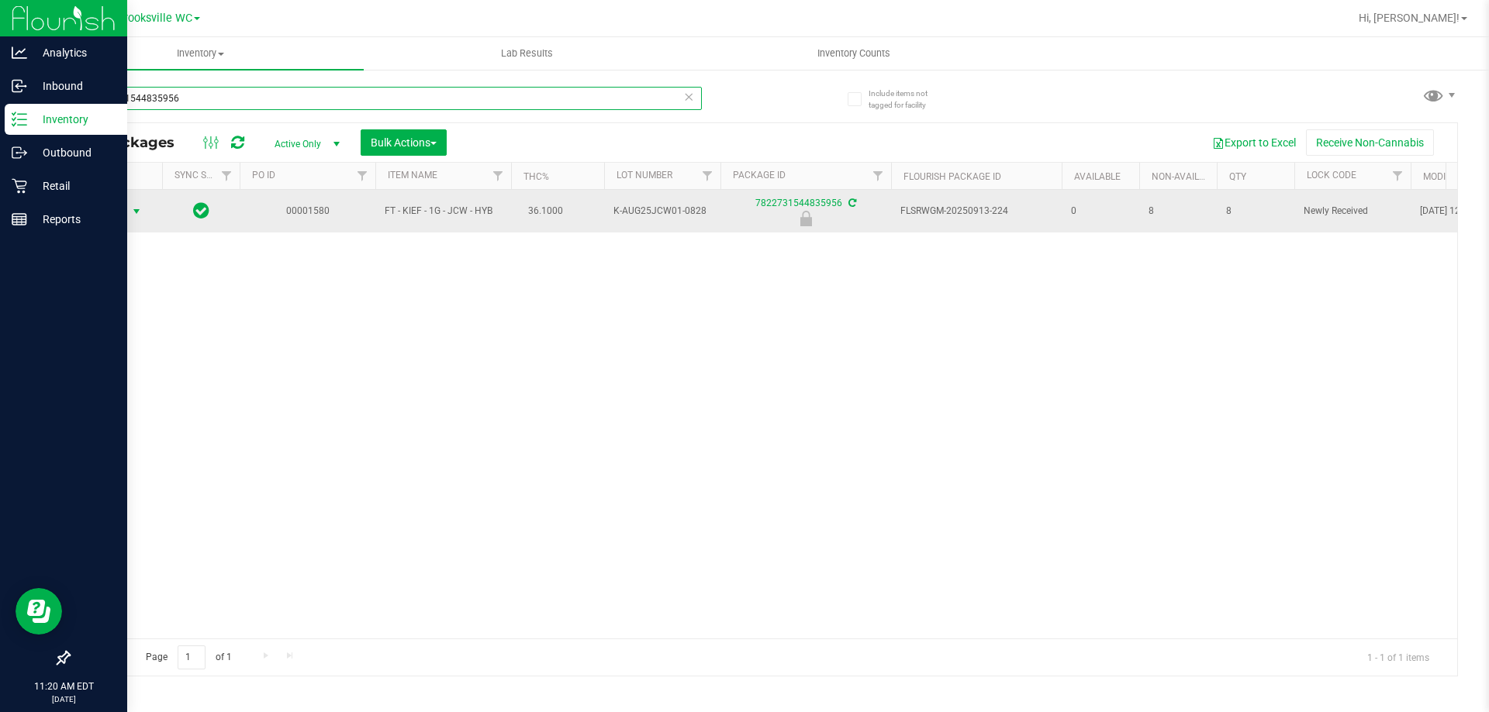
type input "7822731544835956"
click at [108, 214] on span "Action" at bounding box center [106, 212] width 42 height 22
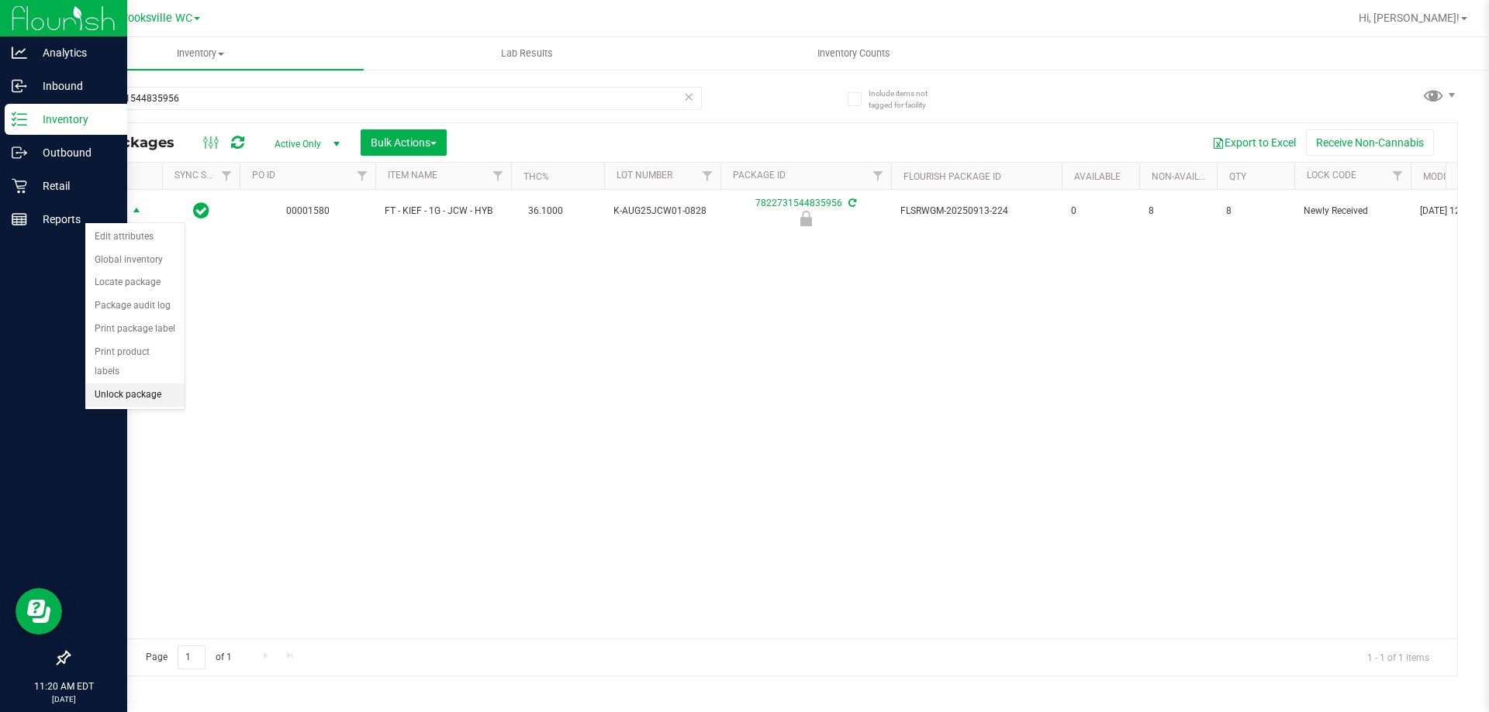
click at [116, 384] on li "Unlock package" at bounding box center [134, 395] width 99 height 23
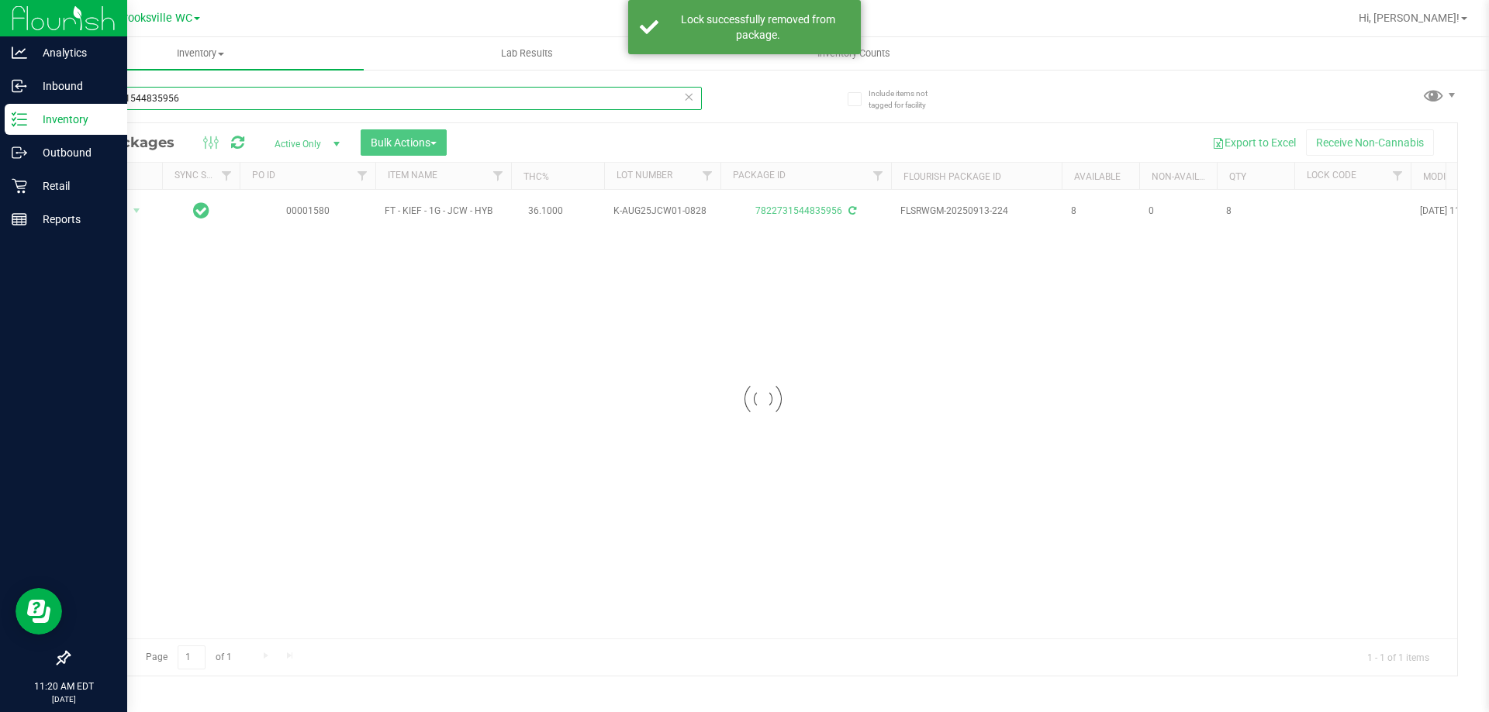
drag, startPoint x: 211, startPoint y: 107, endPoint x: 0, endPoint y: 131, distance: 212.2
click at [0, 131] on div "Analytics Inbound Inventory Outbound Retail Reports 11:20 AM EDT 09/28/2025 09/…" at bounding box center [744, 356] width 1489 height 712
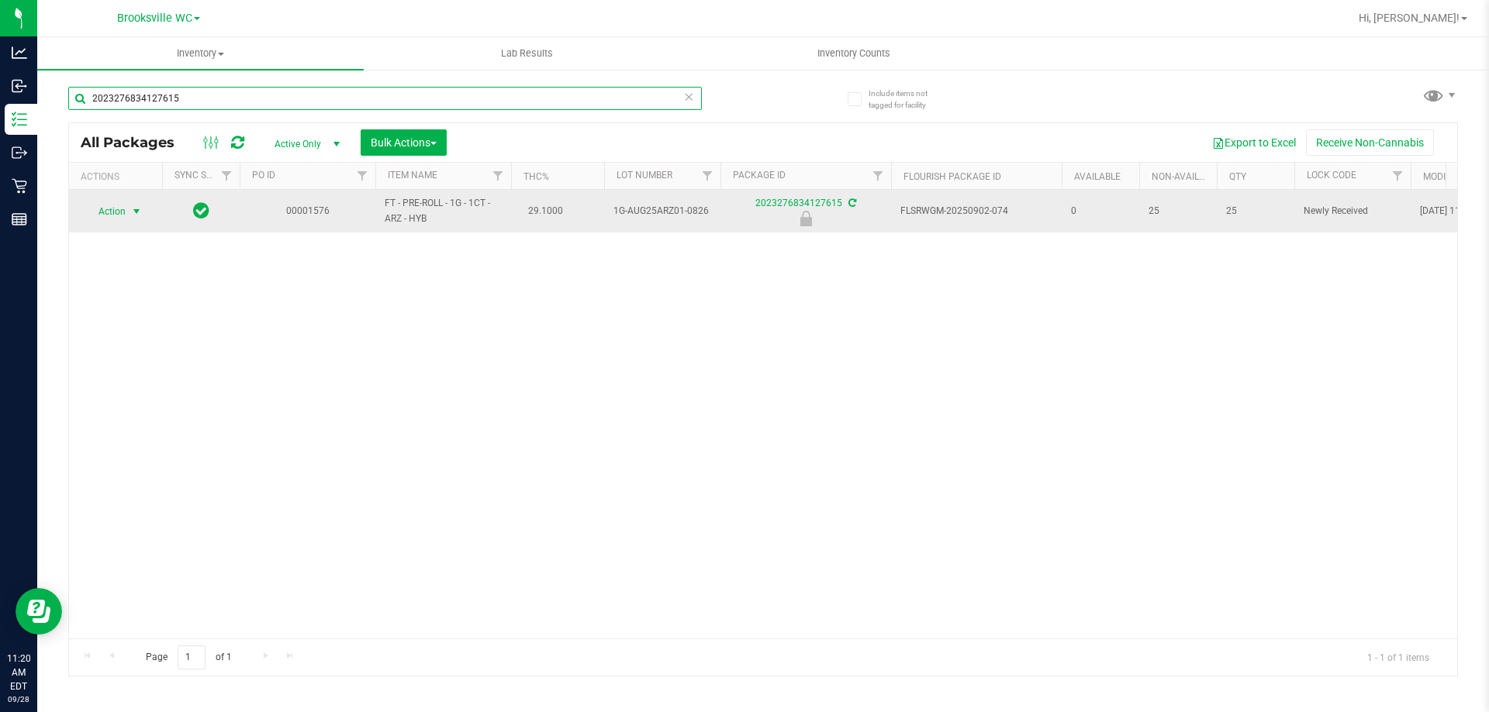
type input "2023276834127615"
click at [105, 212] on span "Action" at bounding box center [106, 212] width 42 height 22
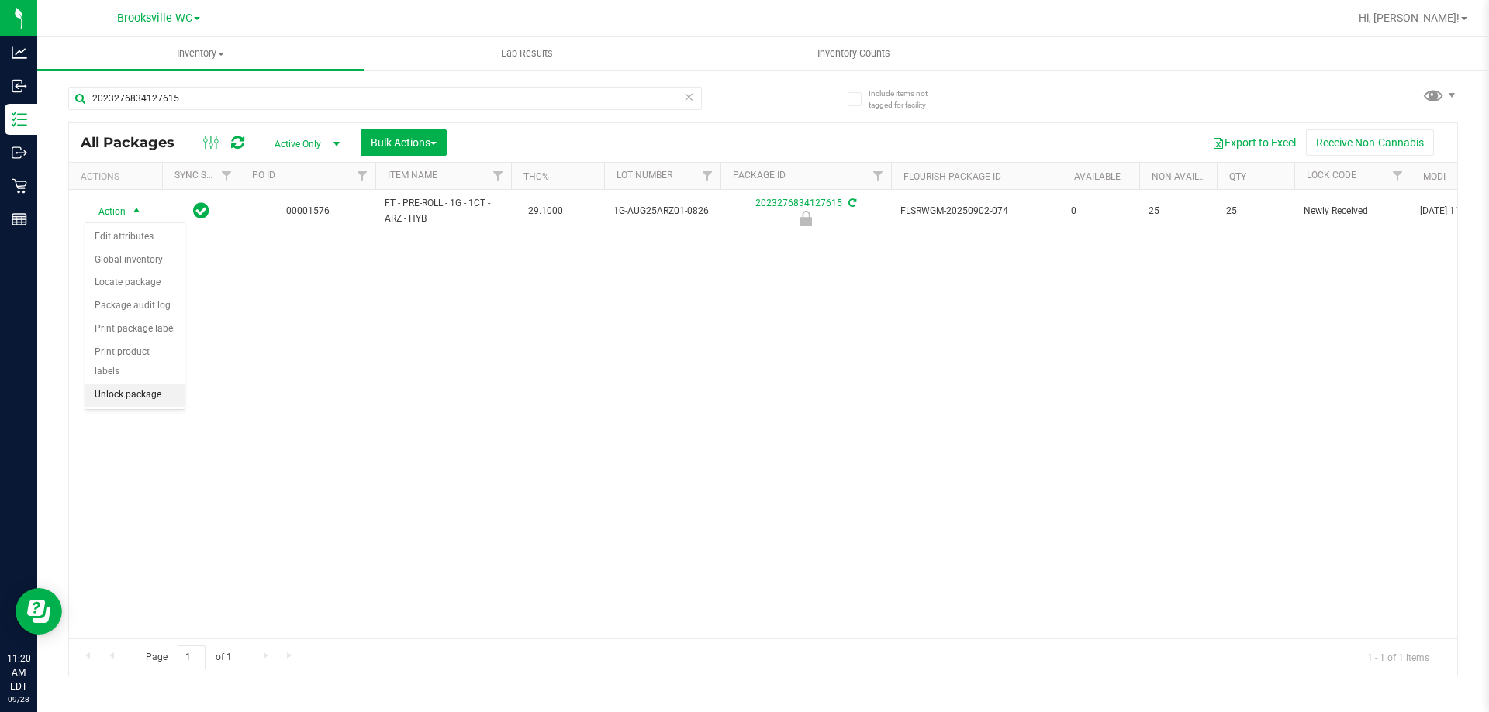
click at [150, 384] on li "Unlock package" at bounding box center [134, 395] width 99 height 23
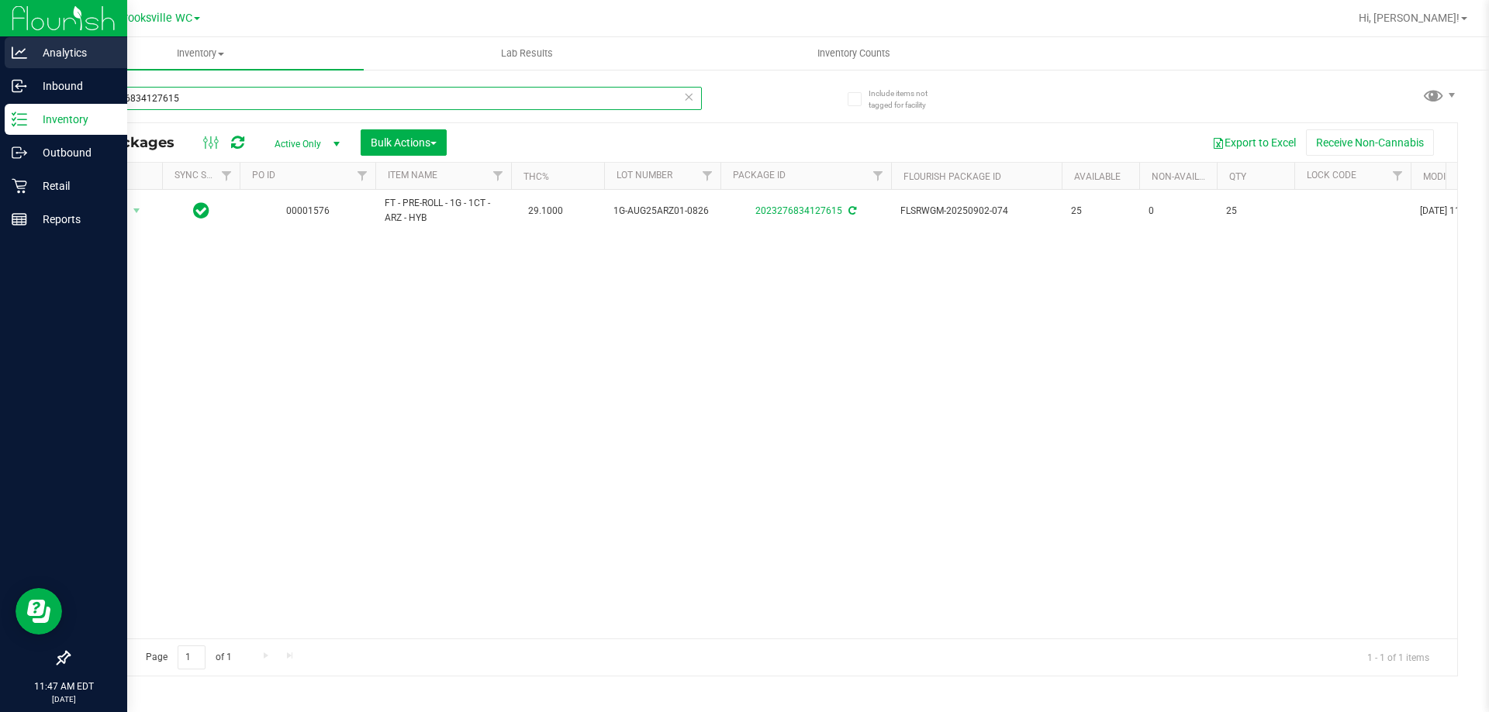
drag, startPoint x: 195, startPoint y: 91, endPoint x: 0, endPoint y: 40, distance: 202.0
click at [0, 64] on div "Analytics Inbound Inventory Outbound Retail Reports 11:47 AM EDT 09/28/2025 09/…" at bounding box center [744, 356] width 1489 height 712
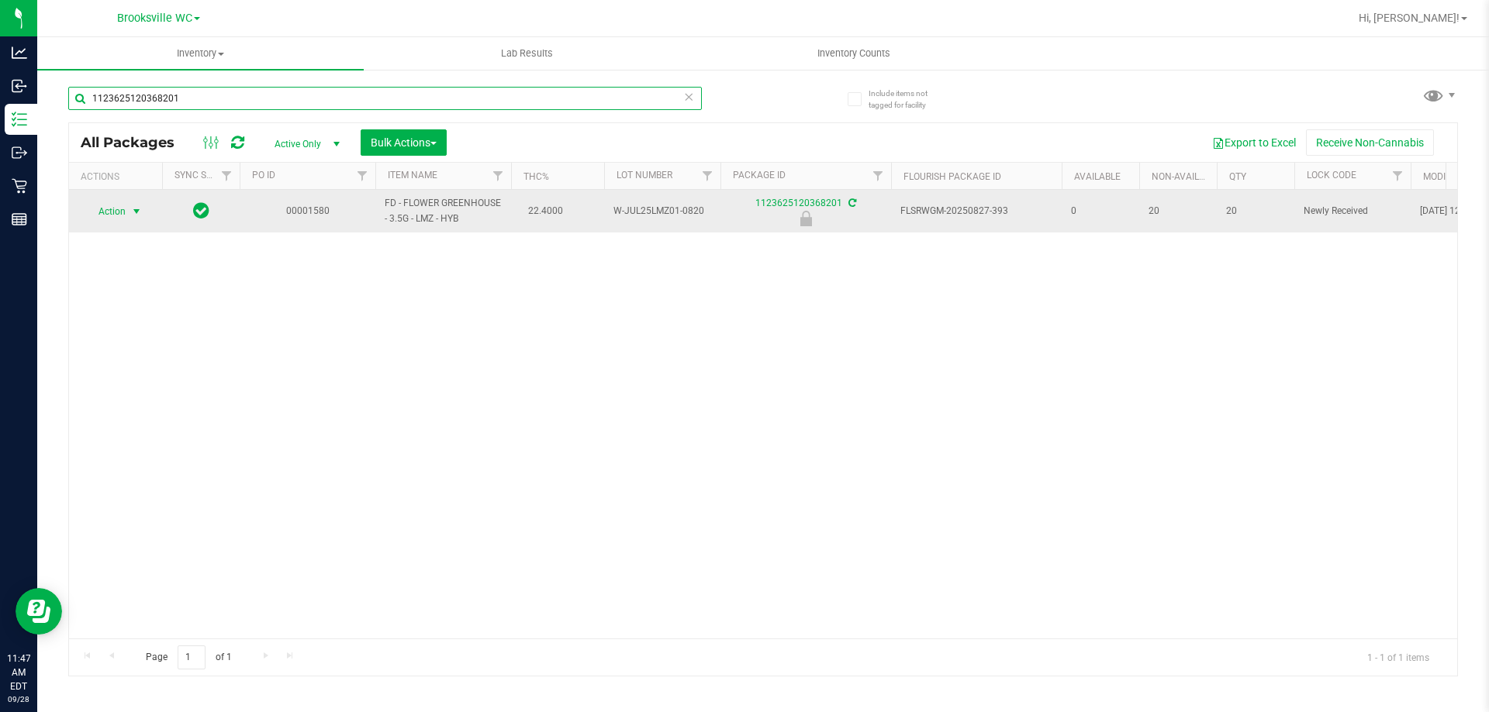
type input "1123625120368201"
click at [122, 213] on span "Action" at bounding box center [106, 212] width 42 height 22
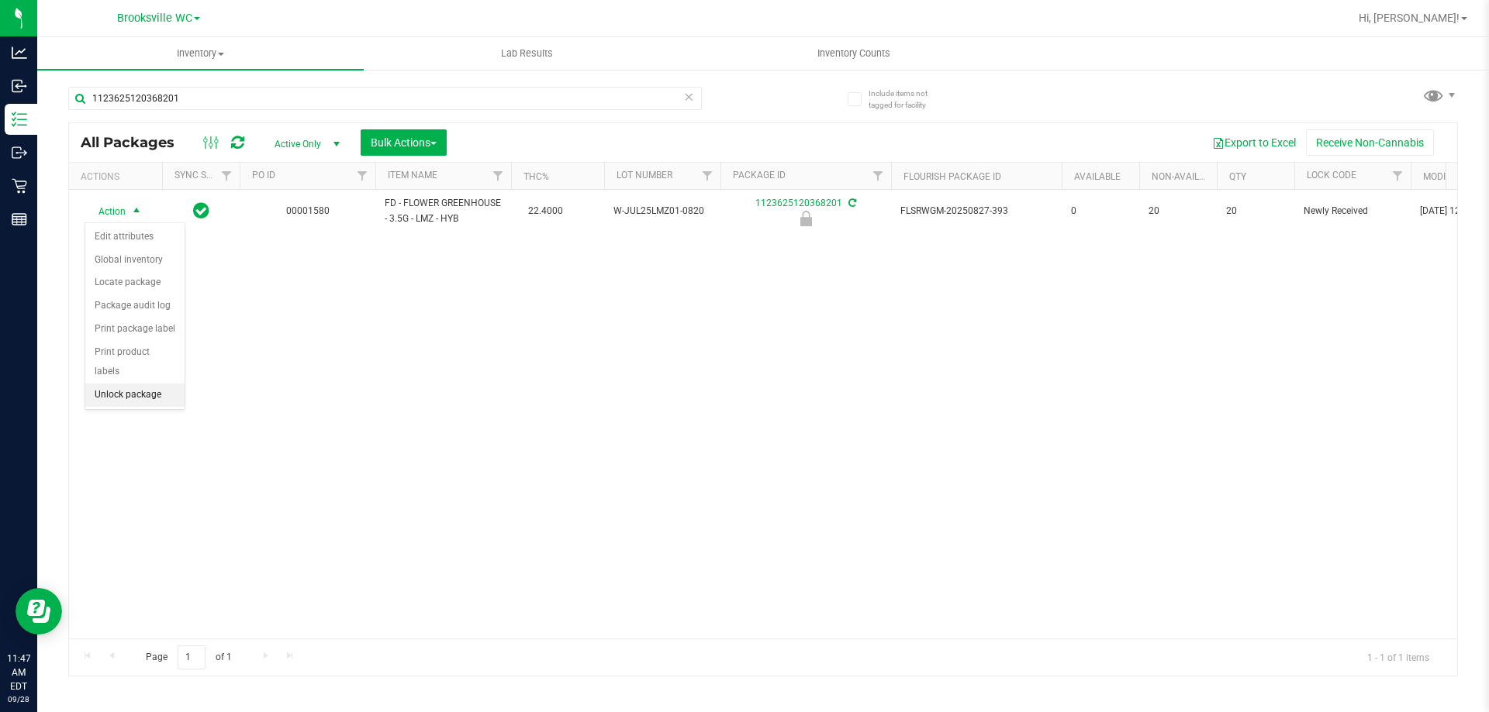
click at [112, 384] on li "Unlock package" at bounding box center [134, 395] width 99 height 23
